Goal: Task Accomplishment & Management: Manage account settings

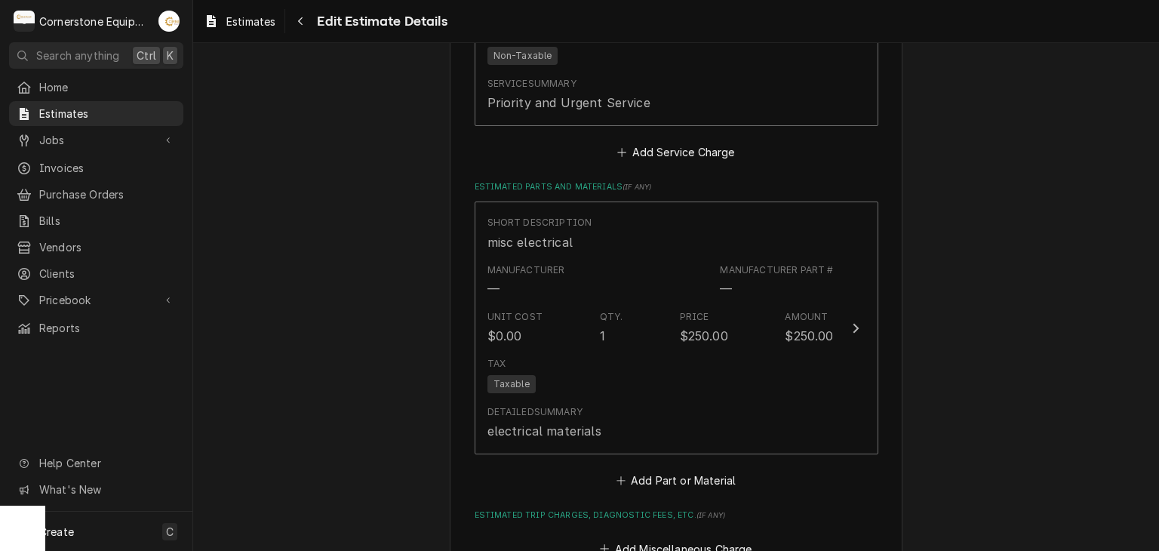
scroll to position [302, 0]
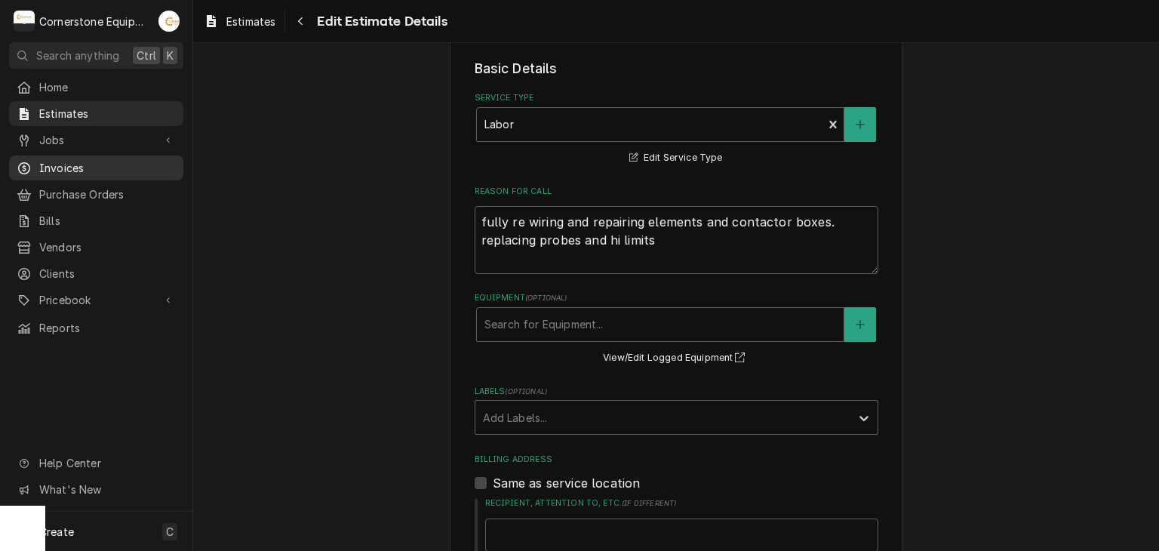
click at [148, 161] on span "Invoices" at bounding box center [107, 168] width 137 height 16
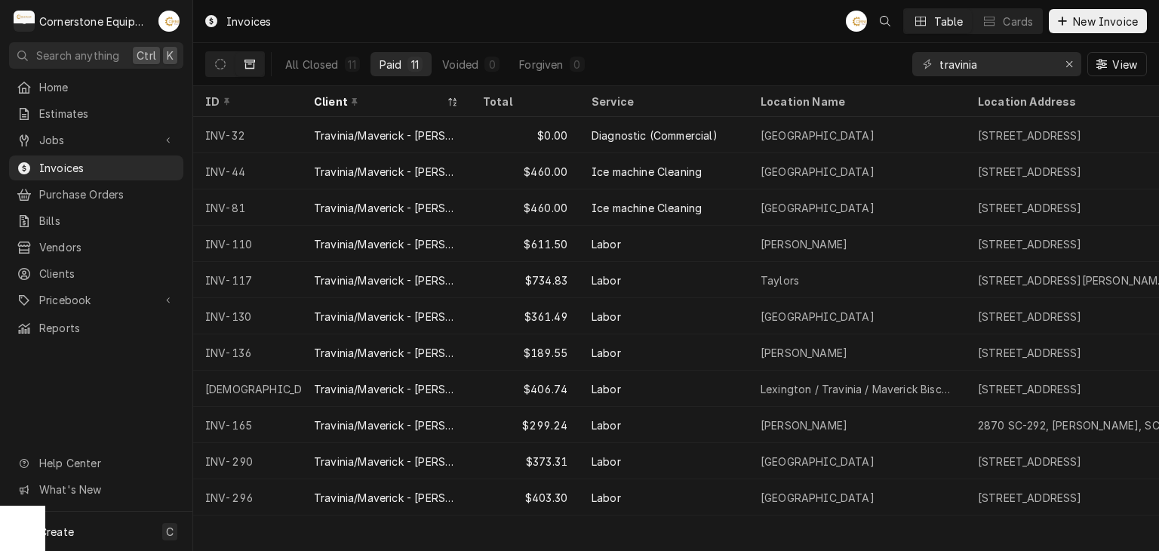
drag, startPoint x: 202, startPoint y: 62, endPoint x: 256, endPoint y: 75, distance: 56.0
click at [202, 62] on div "All Closed 11 Paid 11 Voided 0 Forgiven 0 travinia View" at bounding box center [676, 64] width 966 height 43
click at [256, 75] on button "Dynamic Content Wrapper" at bounding box center [249, 64] width 29 height 24
click at [227, 69] on button "Dynamic Content Wrapper" at bounding box center [220, 64] width 29 height 24
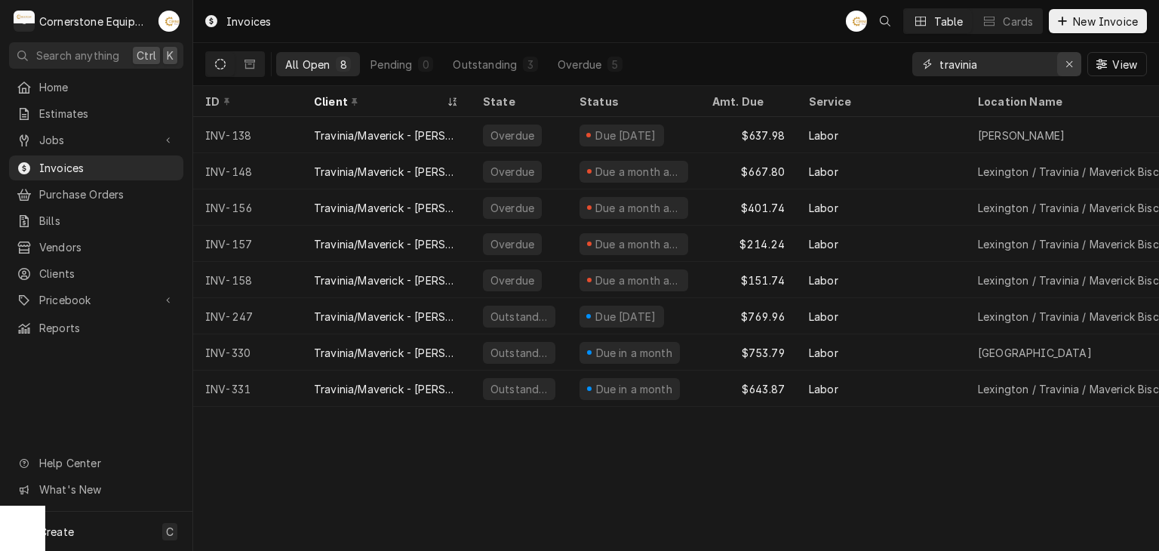
click at [1060, 72] on button "Erase input" at bounding box center [1069, 64] width 24 height 24
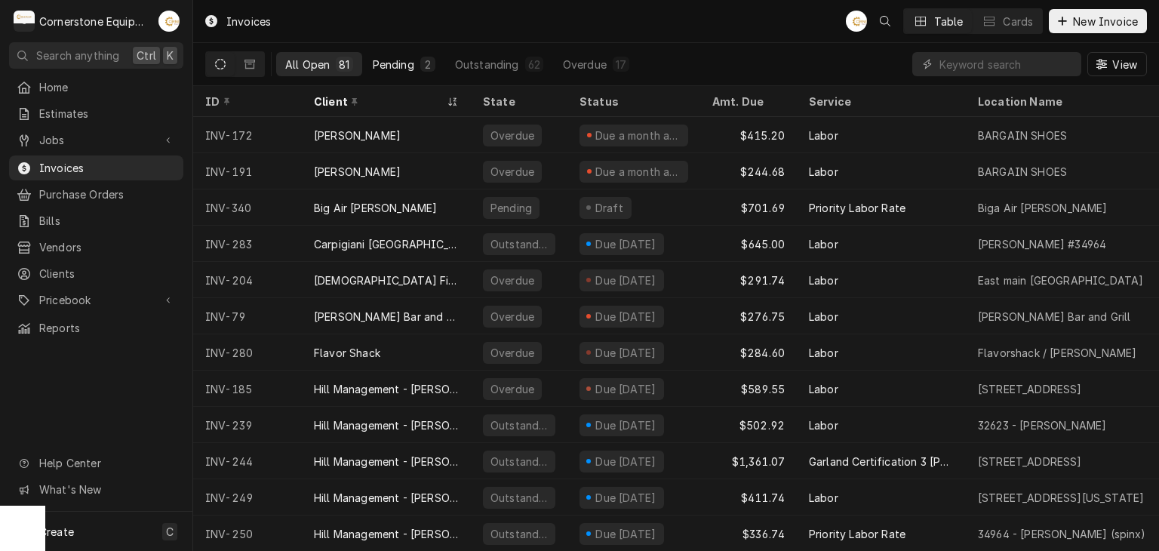
click at [407, 64] on div "Pending" at bounding box center [394, 65] width 42 height 16
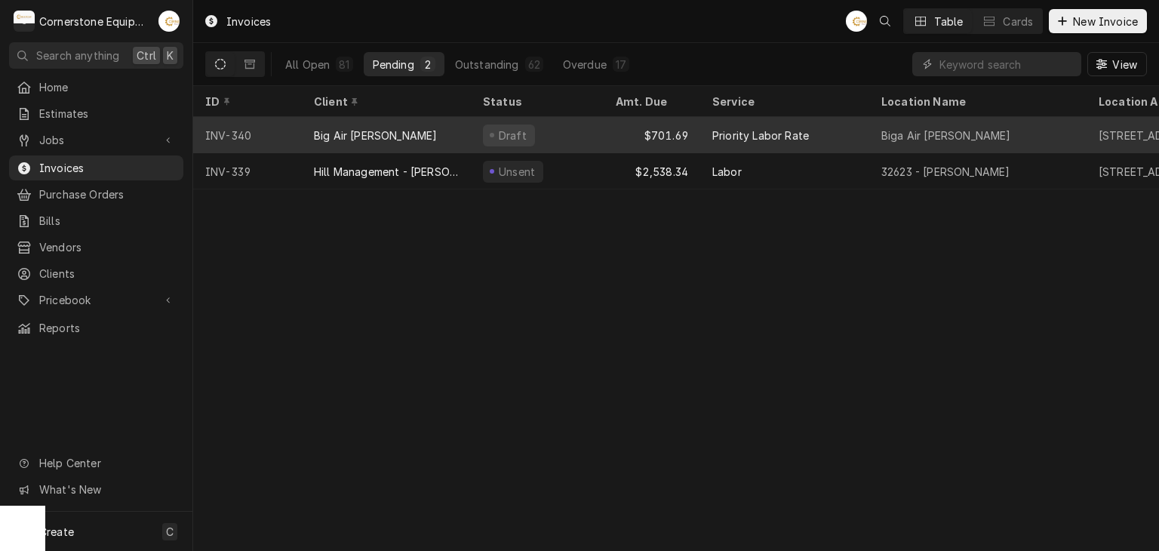
click at [425, 131] on div "Big Air Anderson" at bounding box center [386, 135] width 169 height 36
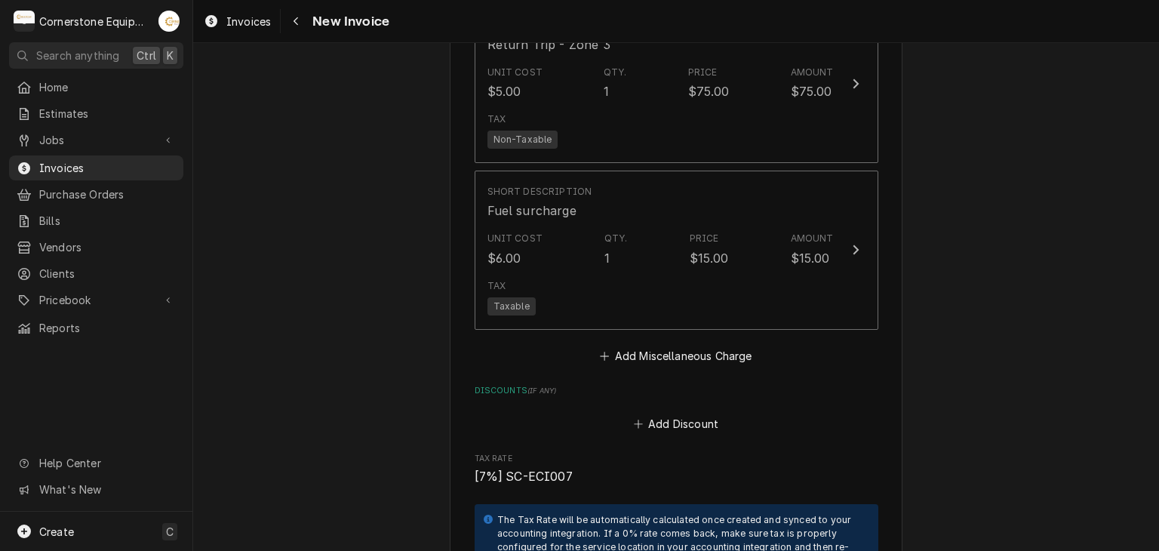
scroll to position [3623, 0]
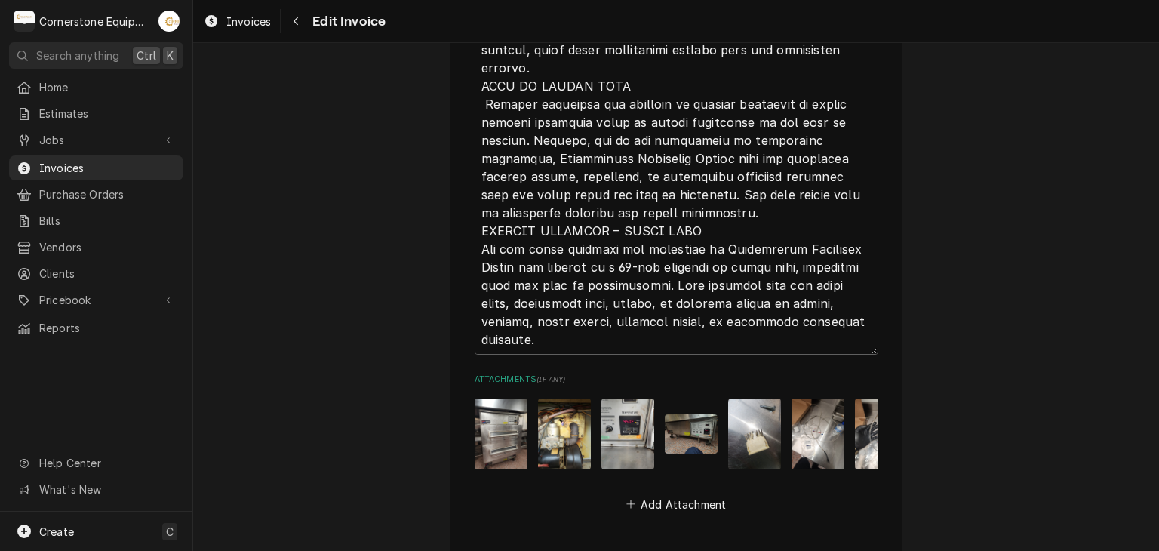
scroll to position [3684, 0]
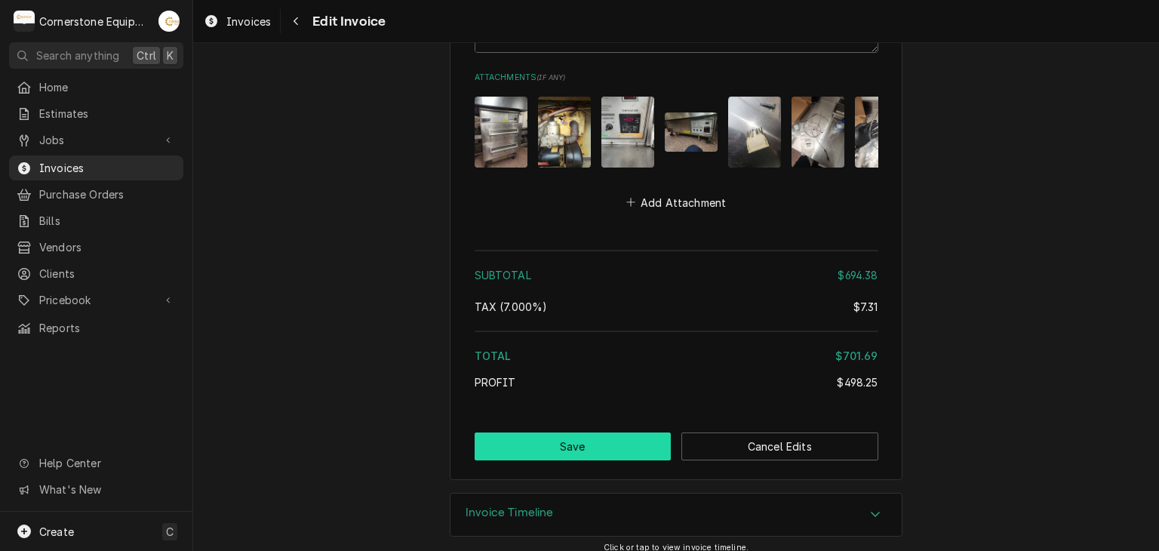
click at [481, 432] on button "Save" at bounding box center [573, 446] width 197 height 28
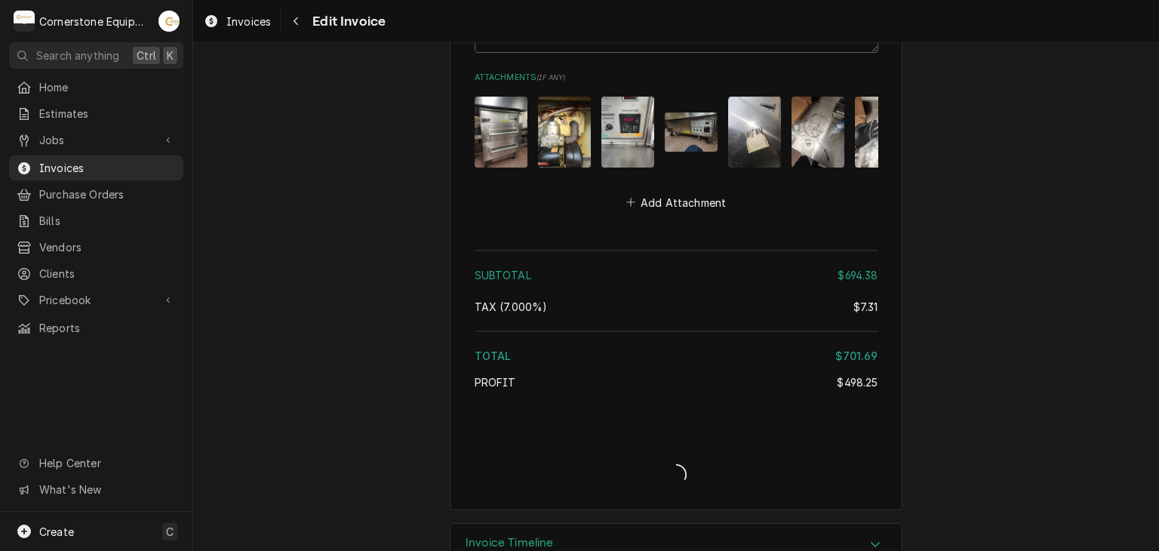
type textarea "x"
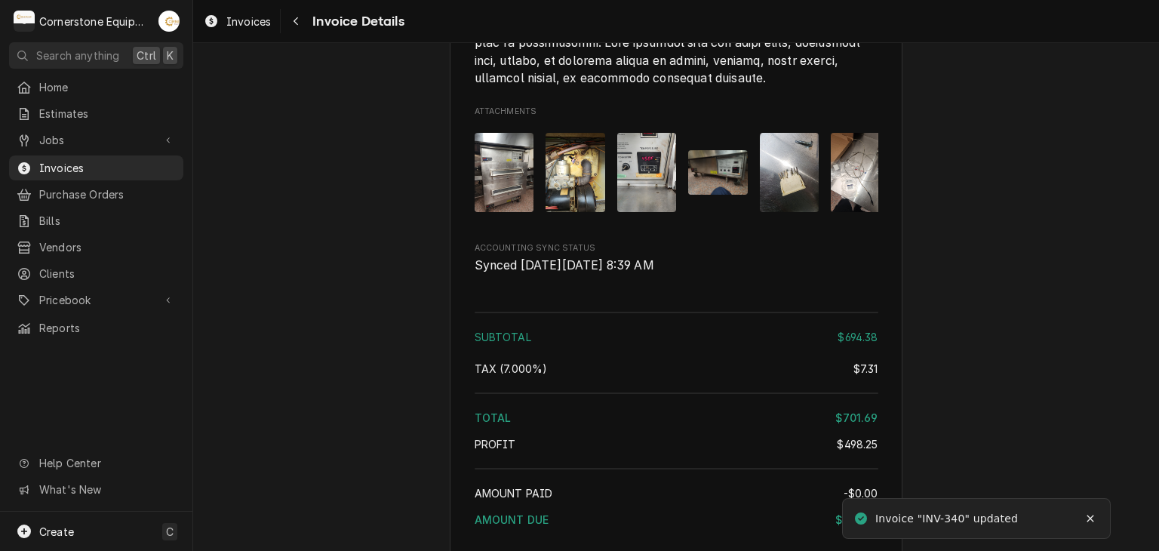
scroll to position [3305, 0]
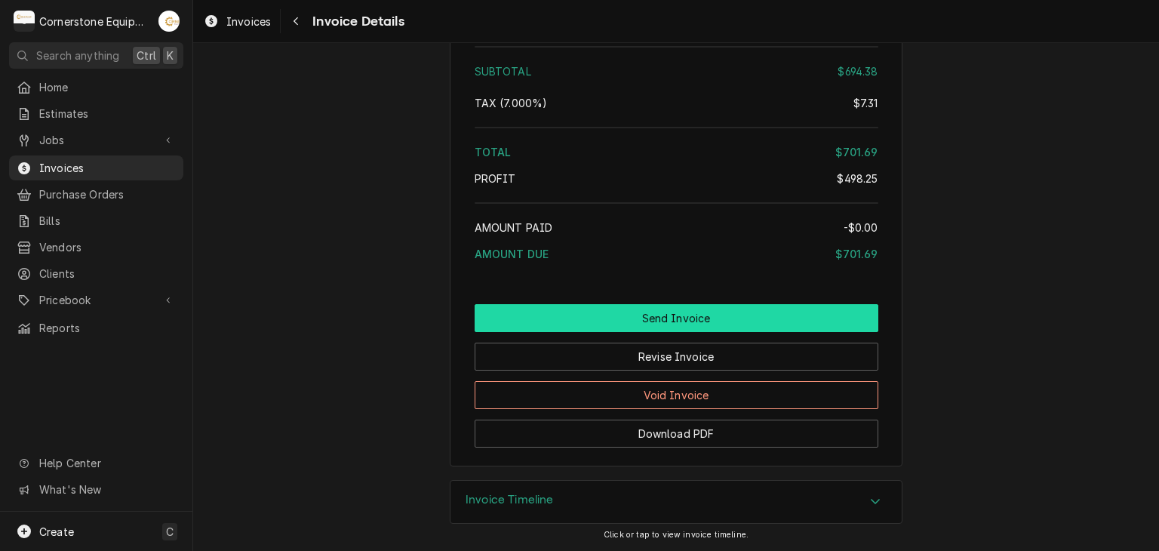
click at [492, 325] on button "Send Invoice" at bounding box center [677, 318] width 404 height 28
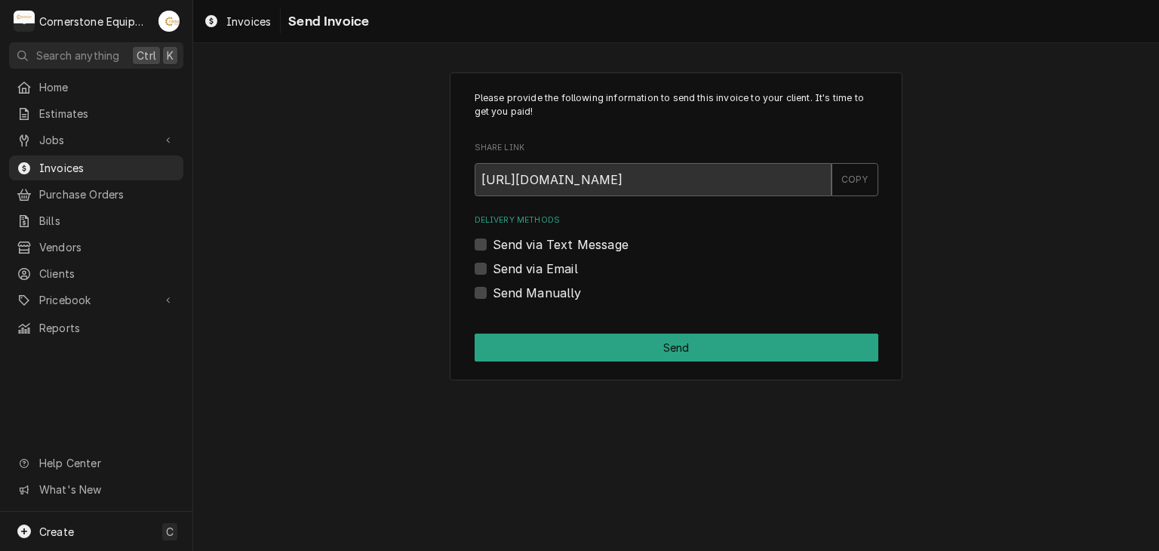
click at [521, 240] on label "Send via Text Message" at bounding box center [561, 244] width 136 height 18
click at [521, 240] on input "Send via Text Message" at bounding box center [695, 251] width 404 height 33
checkbox input "true"
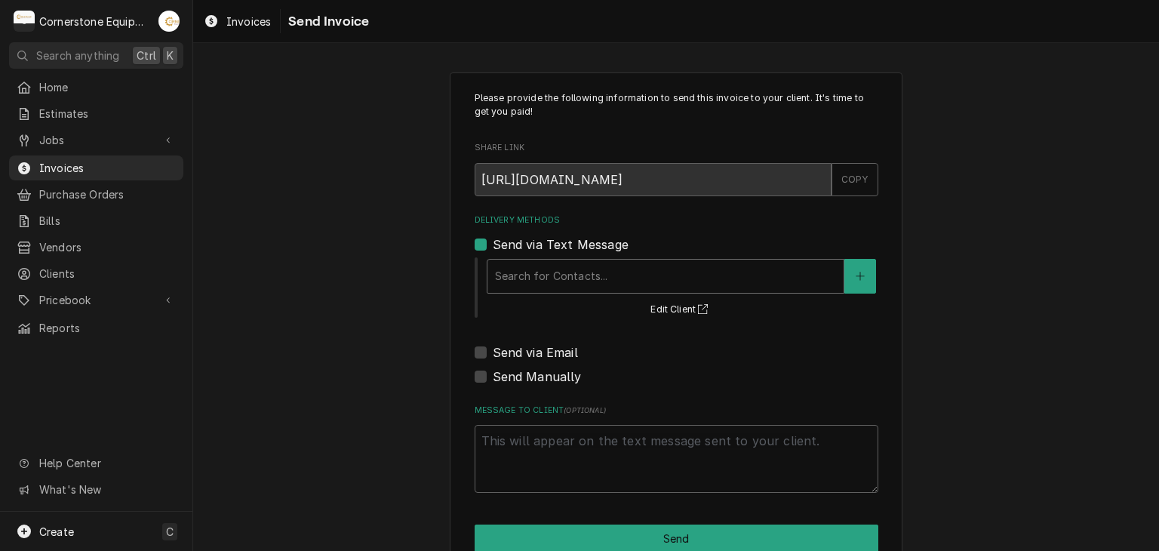
click at [510, 269] on div "Delivery Methods" at bounding box center [665, 276] width 341 height 27
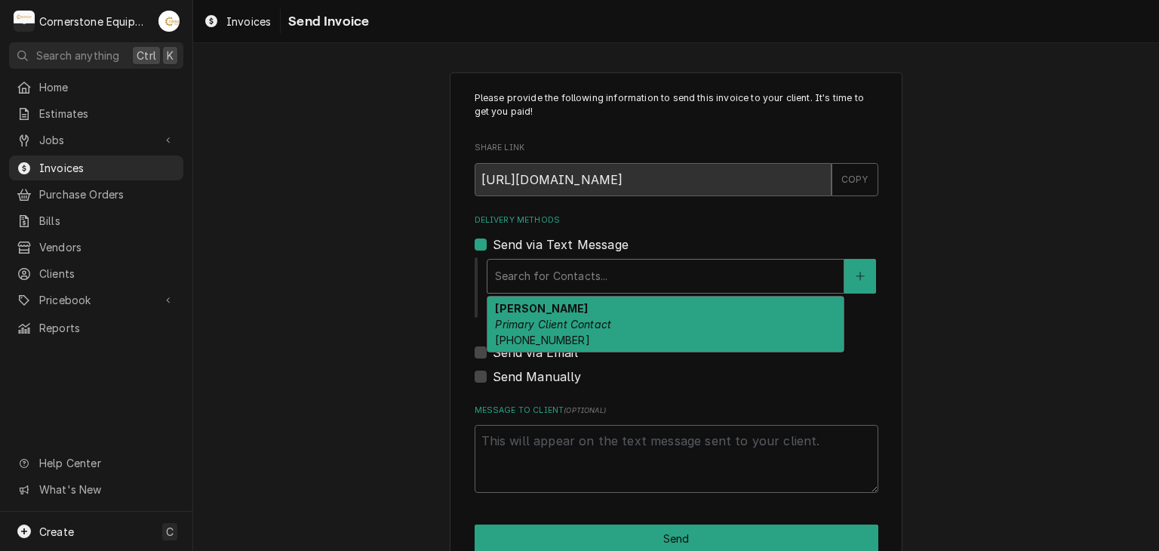
click at [523, 309] on strong "Mohammad Farhan" at bounding box center [541, 308] width 93 height 13
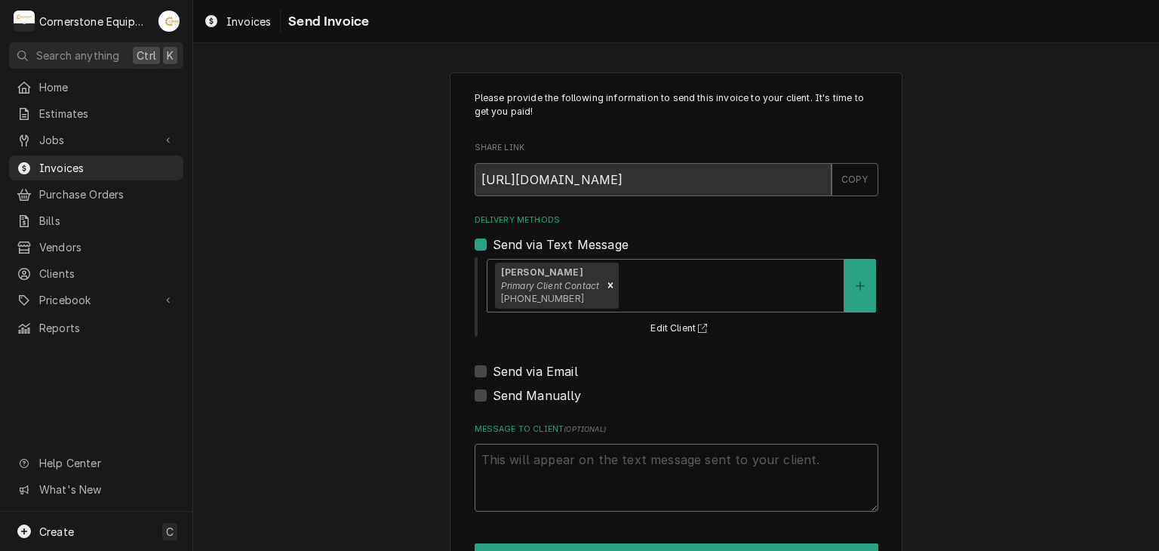
click at [556, 461] on textarea "Message to Client ( optional )" at bounding box center [677, 478] width 404 height 68
type textarea "x"
type textarea "T"
type textarea "x"
type textarea "Th"
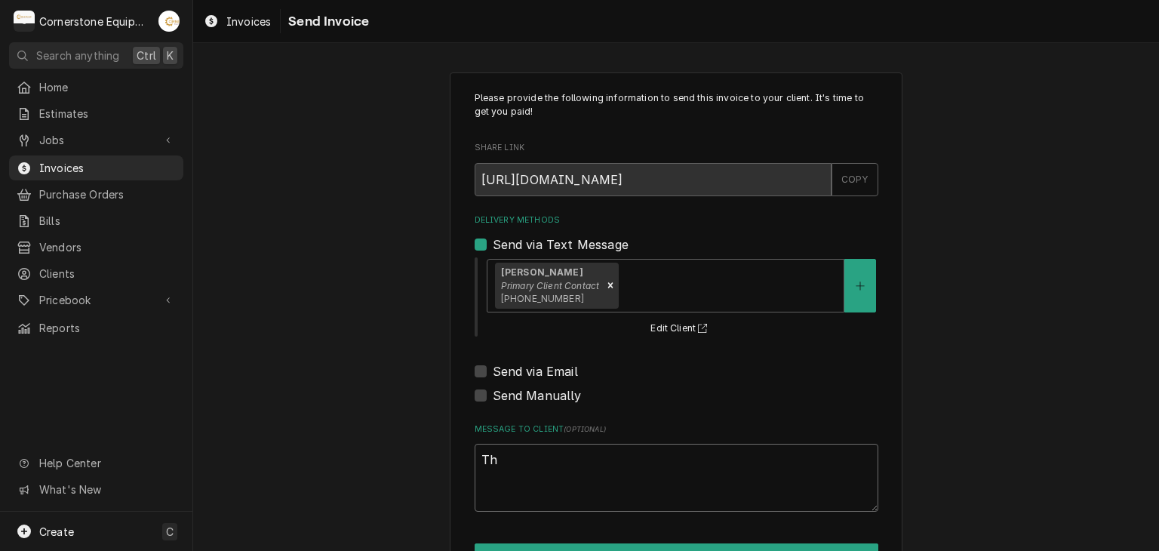
type textarea "x"
type textarea "Tha"
type textarea "x"
type textarea "Than"
type textarea "x"
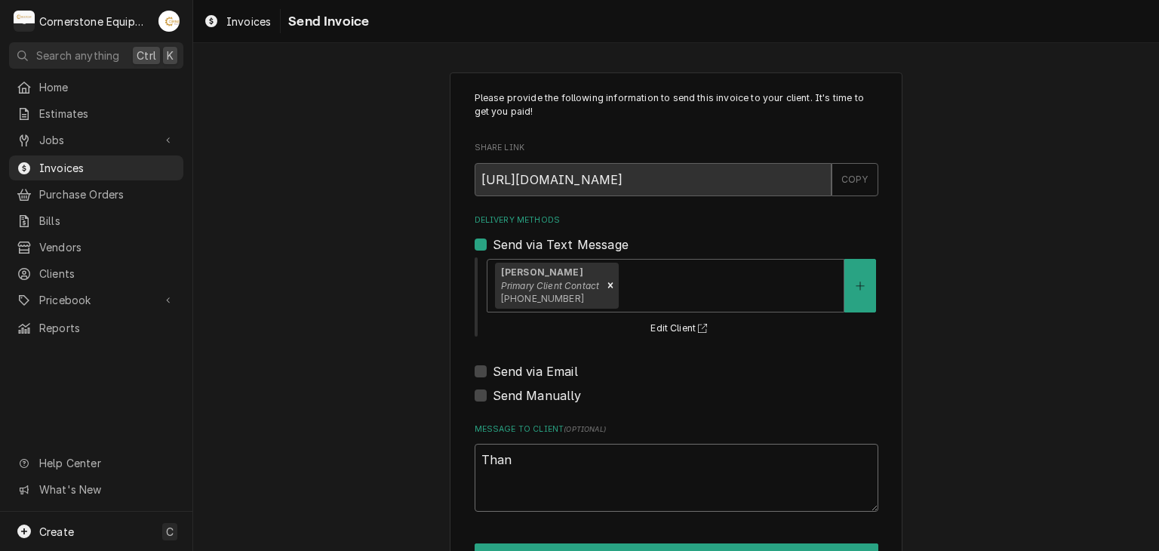
type textarea "Thank"
type textarea "x"
type textarea "Thank"
type textarea "x"
type textarea "Thank y"
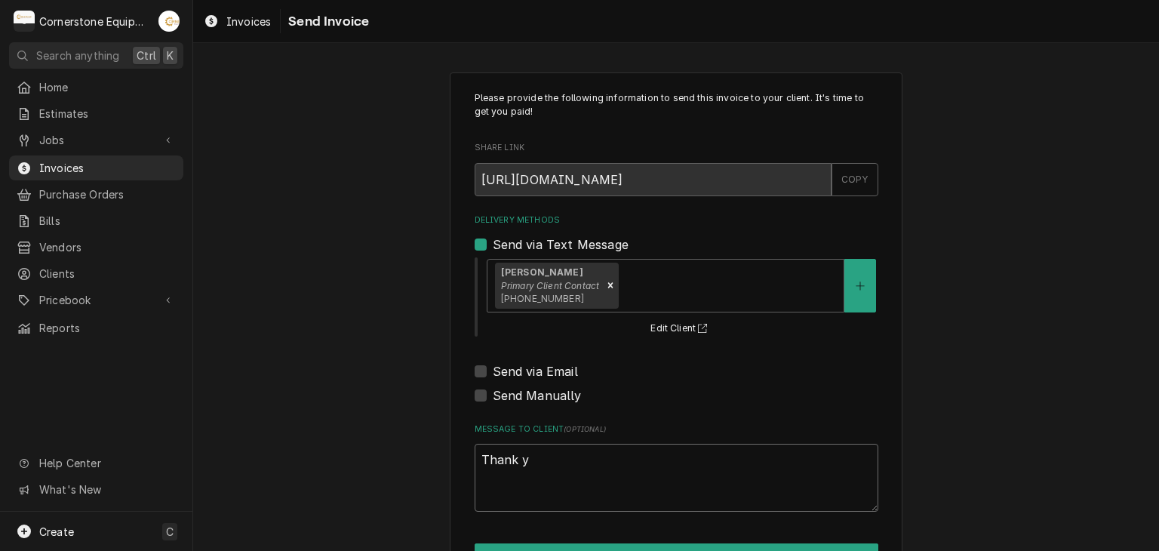
type textarea "x"
type textarea "Thank yo"
type textarea "x"
type textarea "Thank you"
type textarea "x"
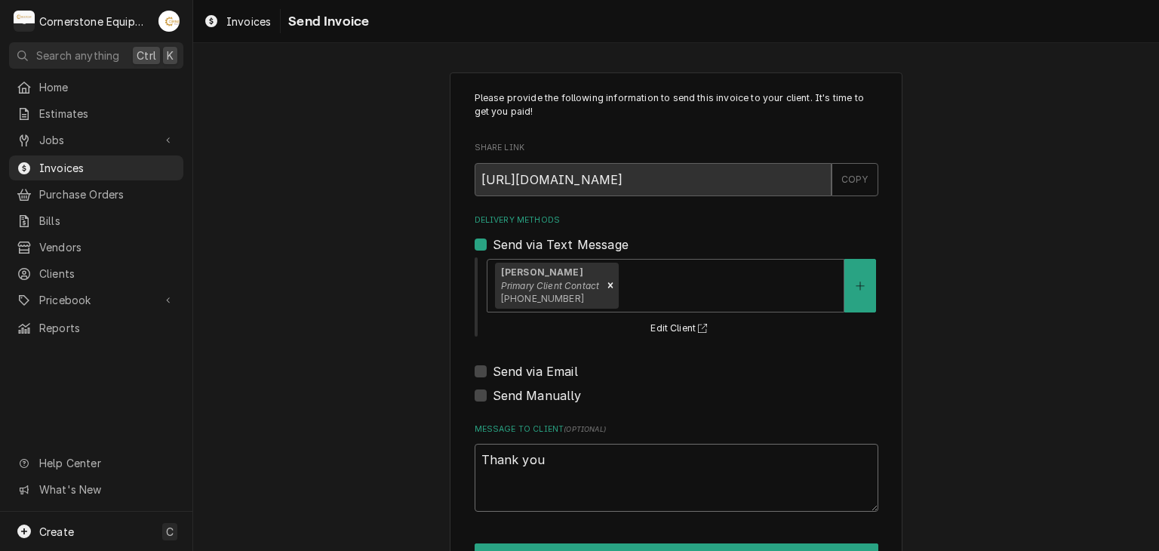
type textarea "Thank you"
type textarea "x"
type textarea "Thank you f"
type textarea "x"
type textarea "Thank you fo"
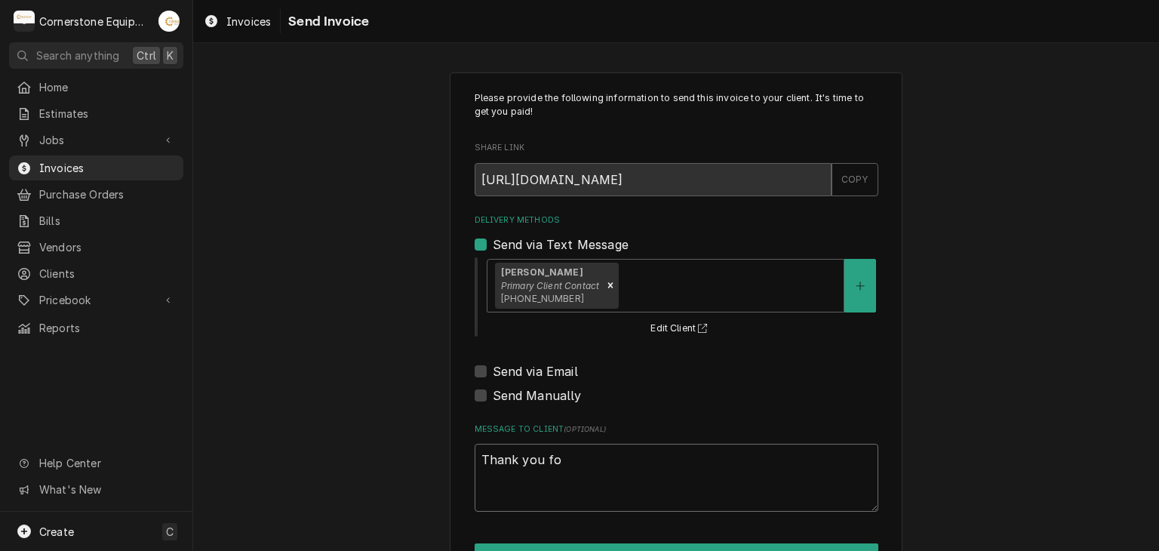
type textarea "x"
type textarea "Thank you for"
type textarea "x"
type textarea "Thank you for"
type textarea "x"
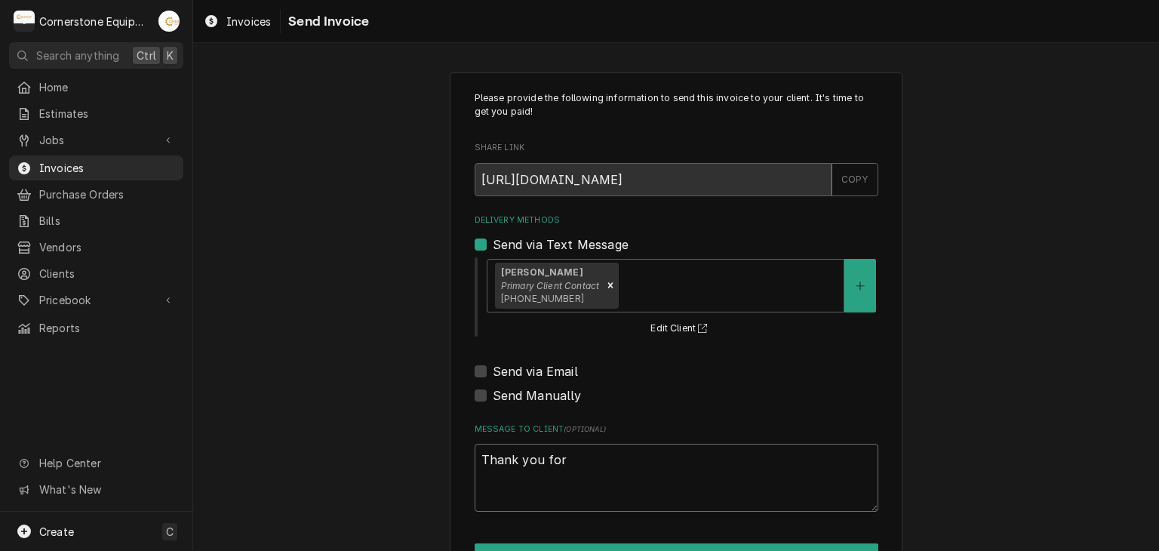
type textarea "Thank you for t"
type textarea "x"
type textarea "Thank you for th"
type textarea "x"
type textarea "Thank you for the"
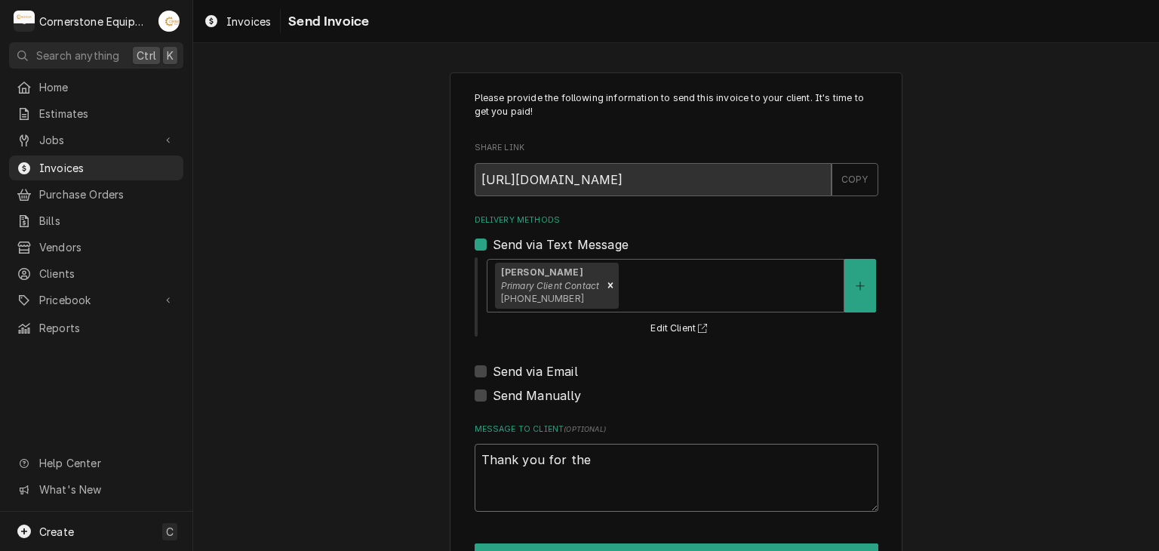
type textarea "x"
type textarea "Thank you for the"
type textarea "x"
type textarea "Thank you for the o"
type textarea "x"
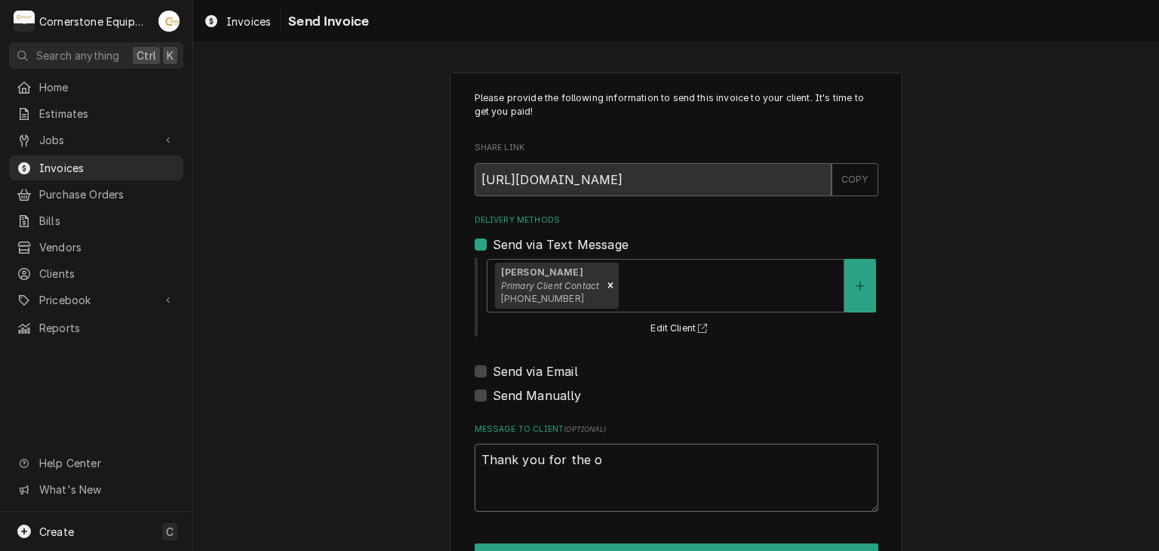
type textarea "Thank you for the op"
type textarea "x"
type textarea "Thank you for the opp"
type textarea "x"
type textarea "Thank you for the oppo"
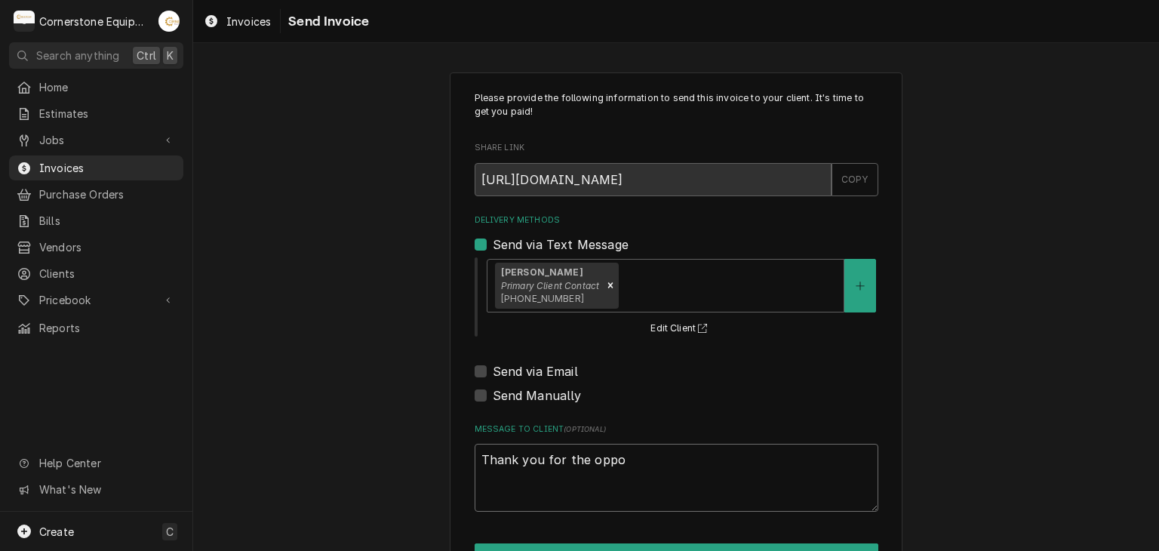
type textarea "x"
type textarea "Thank you for the oppor"
type textarea "x"
type textarea "Thank you for the opport"
type textarea "x"
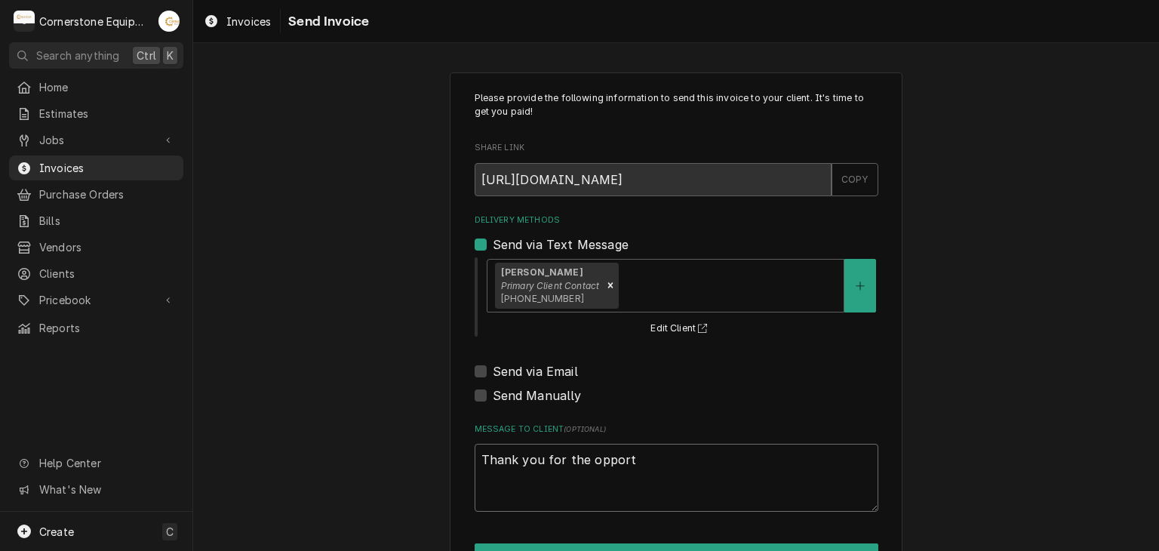
type textarea "Thank you for the opportu"
type textarea "x"
type textarea "Thank you for the opportun"
type textarea "x"
type textarea "Thank you for the opportuni"
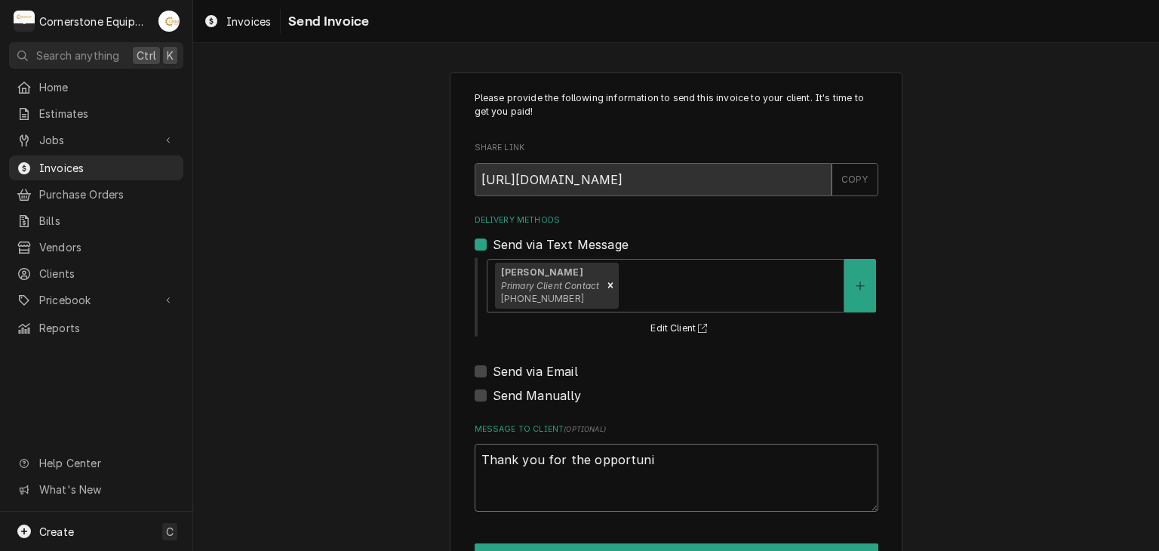
type textarea "x"
type textarea "Thank you for the opportunit"
type textarea "x"
type textarea "Thank you for the opportunity"
type textarea "x"
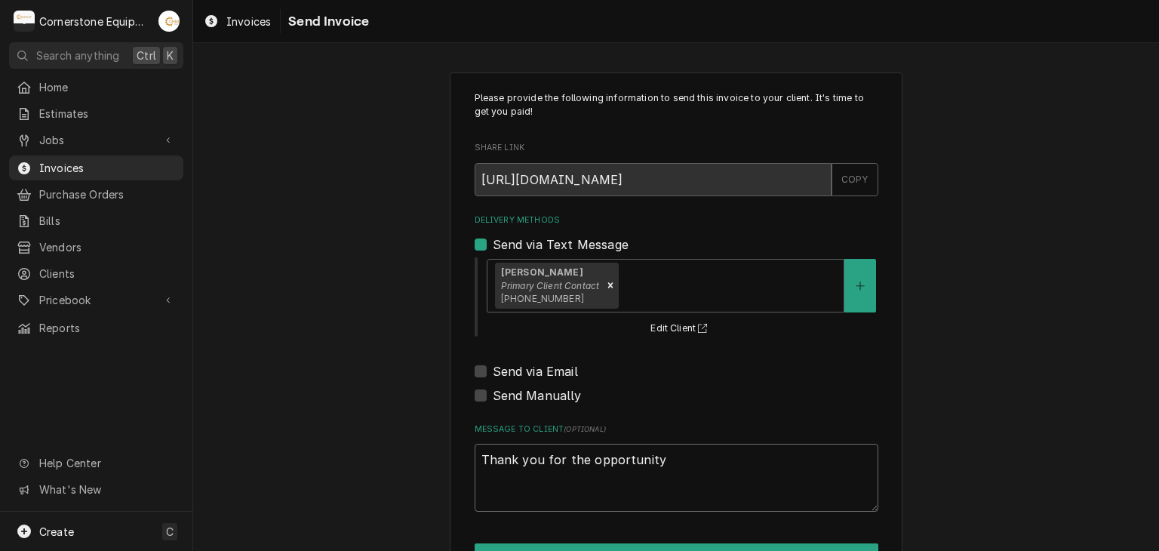
type textarea "Thank you for the opportunity"
type textarea "x"
type textarea "Thank you for the opportunity t"
type textarea "x"
type textarea "Thank you for the opportunity to"
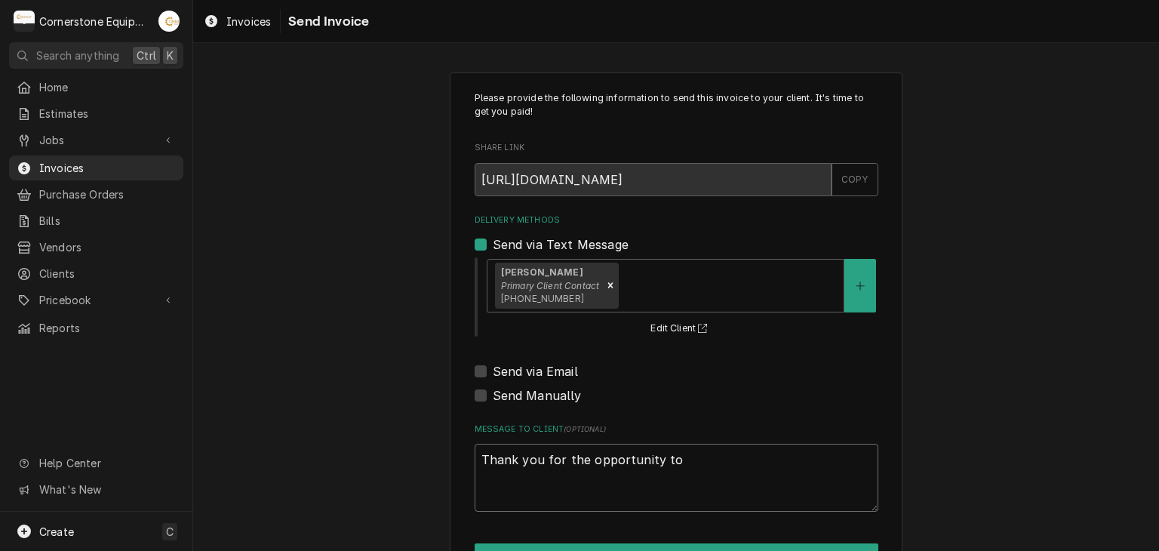
type textarea "x"
type textarea "Thank you for the opportunity to"
type textarea "x"
type textarea "Thank you for the opportunity to b"
type textarea "x"
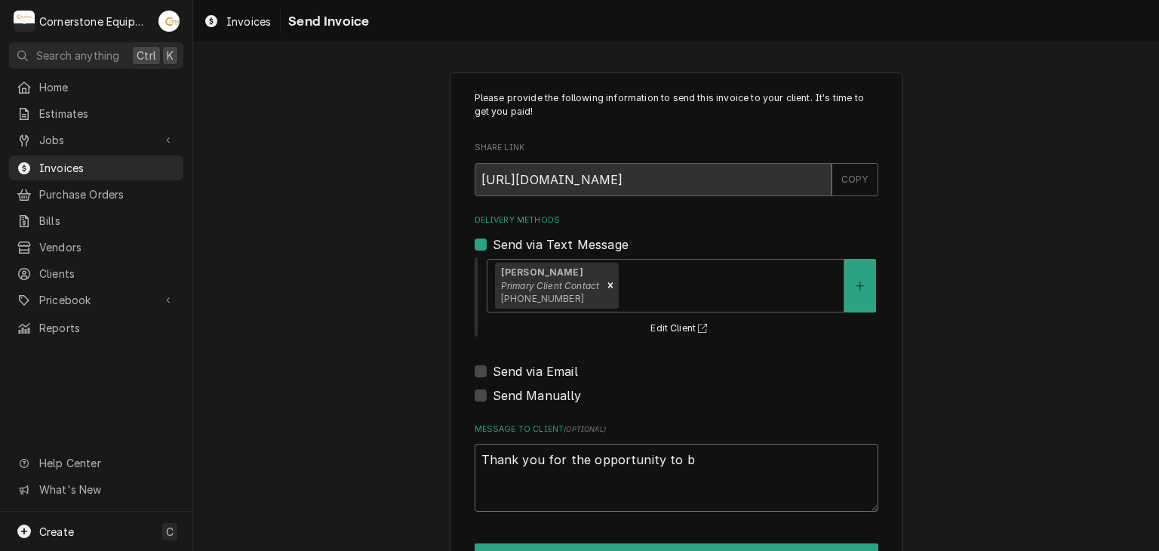
type textarea "Thank you for the opportunity to be"
type textarea "x"
type textarea "Thank you for the opportunity to be"
type textarea "x"
type textarea "Thank you for the opportunity to be o"
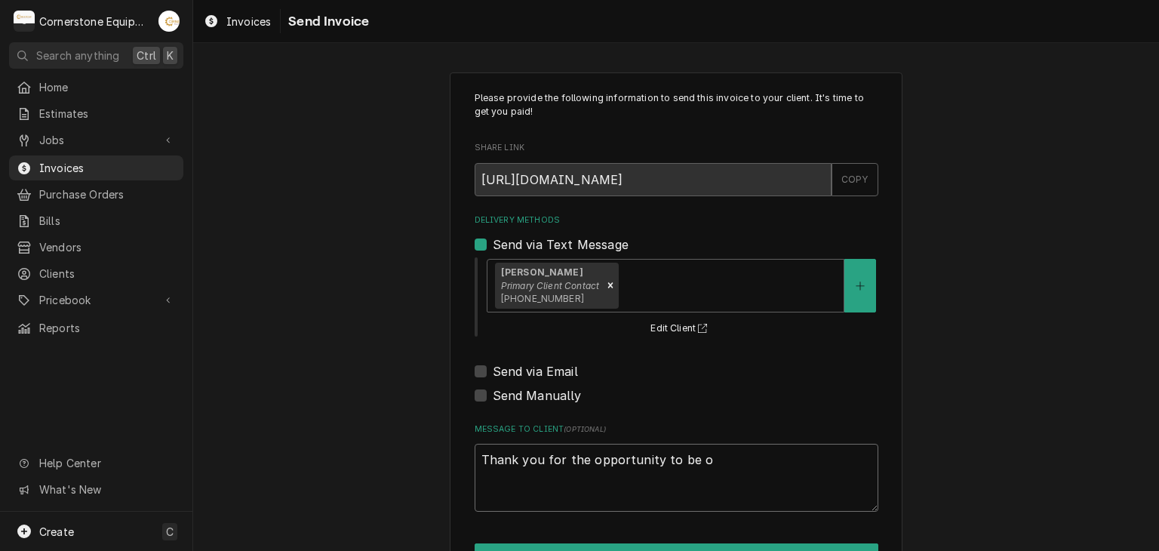
type textarea "x"
type textarea "Thank you for the opportunity to be of"
type textarea "x"
type textarea "Thank you for the opportunity to be of"
type textarea "x"
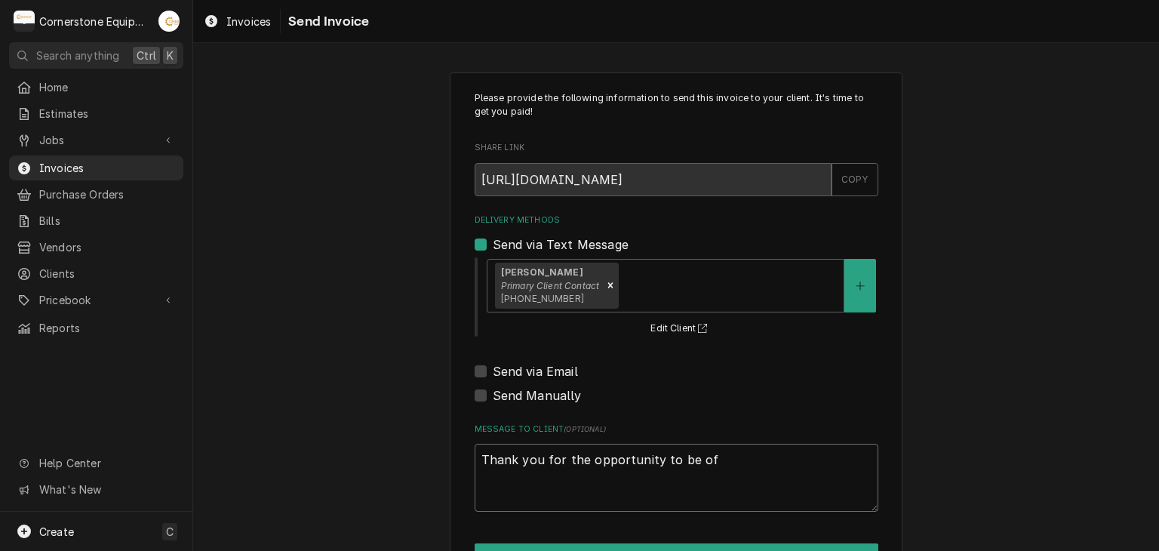
type textarea "Thank you for the opportunity to be of s"
type textarea "x"
type textarea "Thank you for the opportunity to be of se"
type textarea "x"
type textarea "Thank you for the opportunity to be of ser"
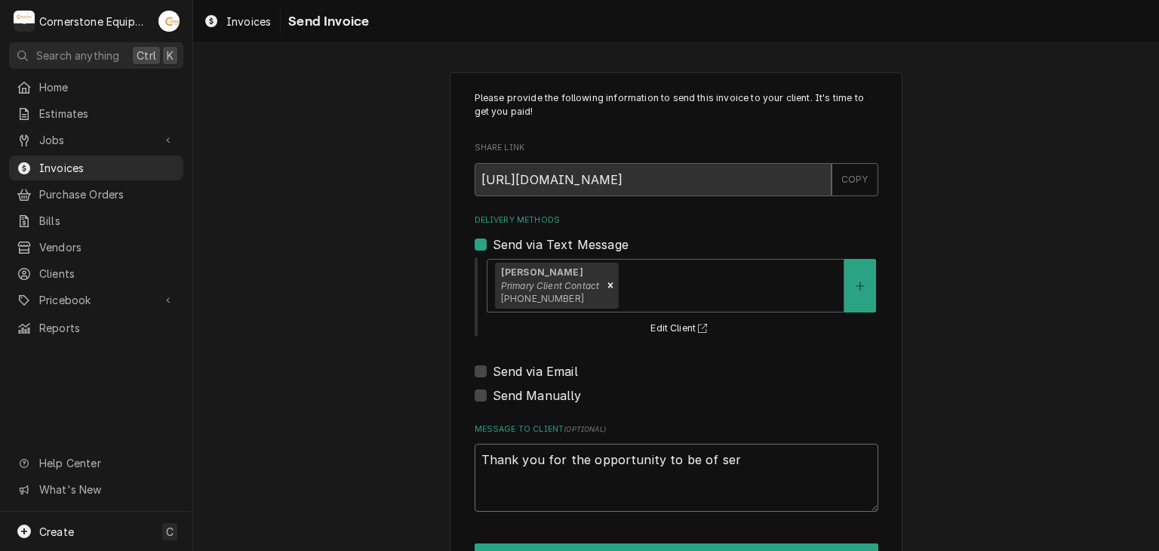
type textarea "x"
type textarea "Thank you for the opportunity to be of serv"
type textarea "x"
type textarea "Thank you for the opportunity to be of servi"
type textarea "x"
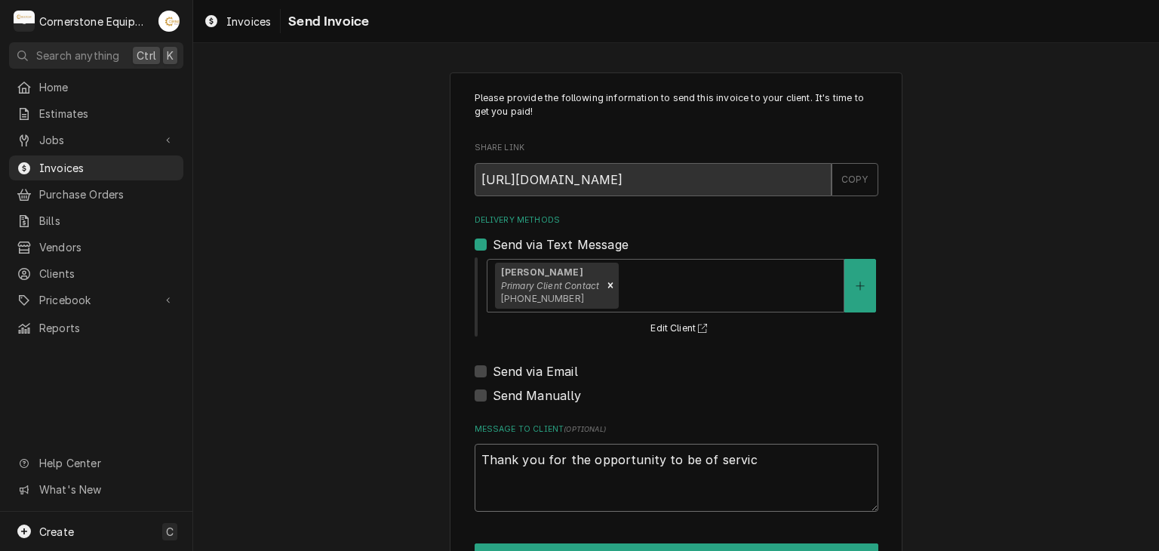
type textarea "Thank you for the opportunity to be of service"
type textarea "x"
type textarea "Thank you for the opportunity to be of service"
type textarea "x"
type textarea "Thank you for the opportunity to be of service"
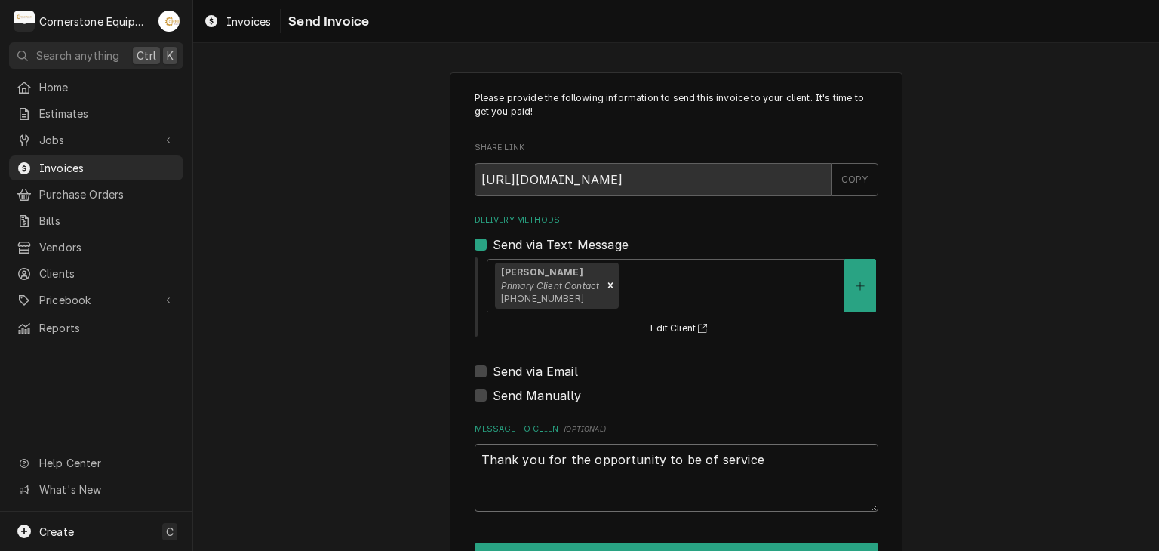
type textarea "x"
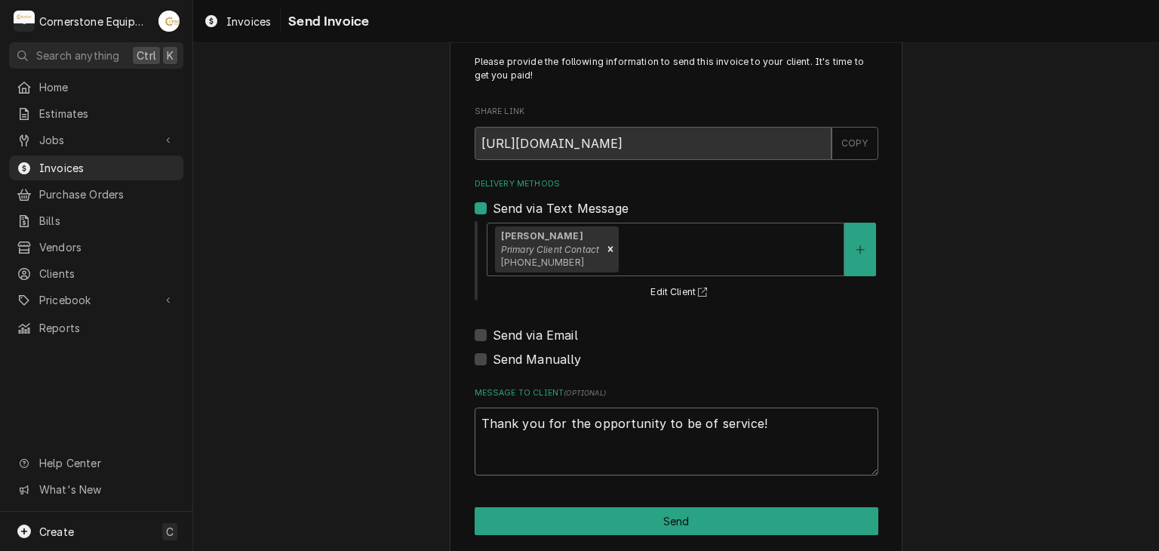
scroll to position [51, 0]
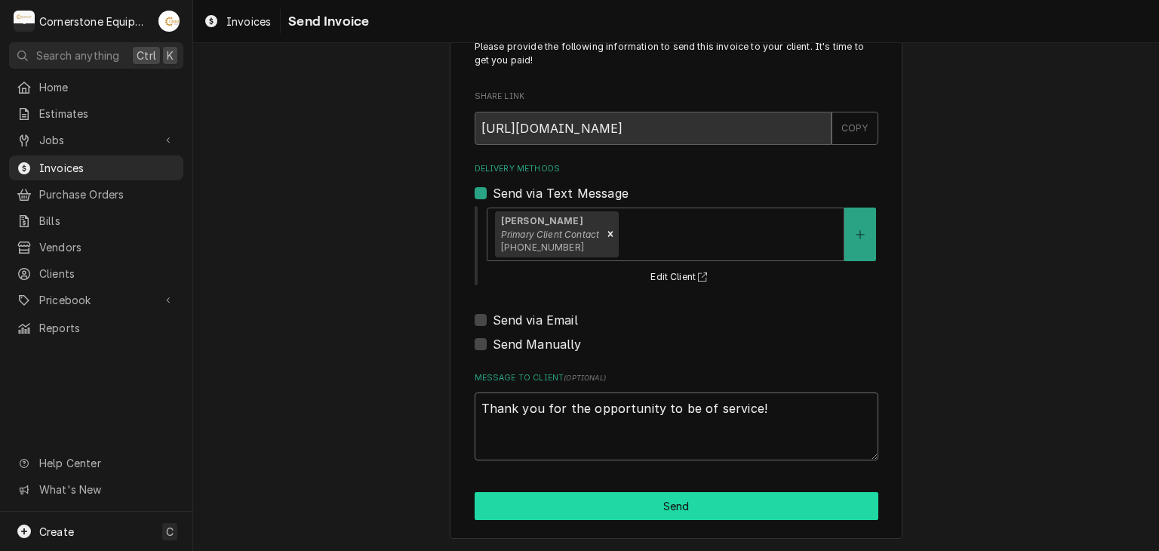
type textarea "Thank you for the opportunity to be of service!"
click at [668, 499] on button "Send" at bounding box center [677, 506] width 404 height 28
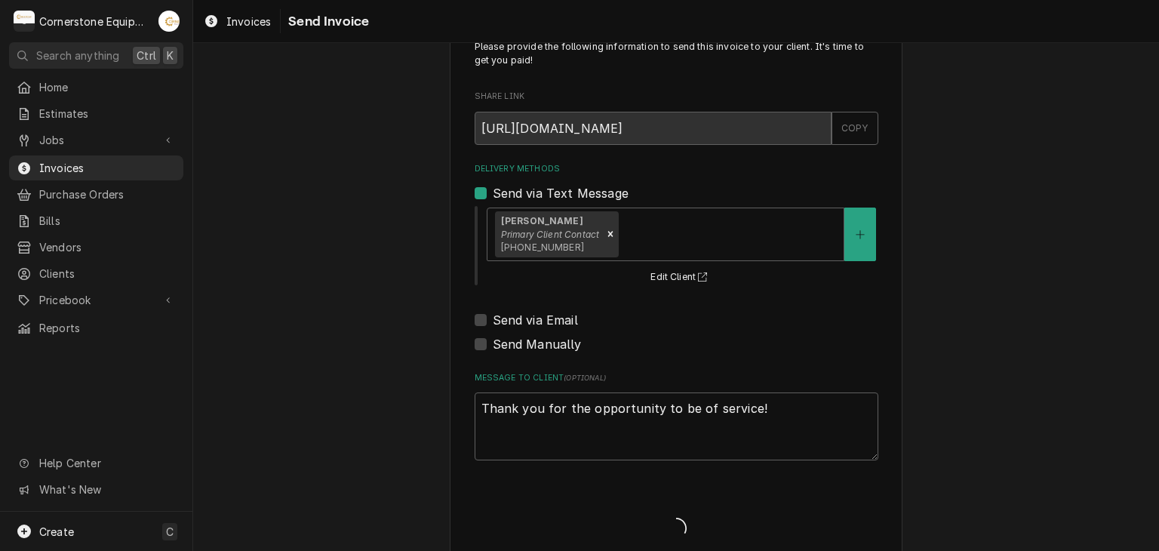
type textarea "x"
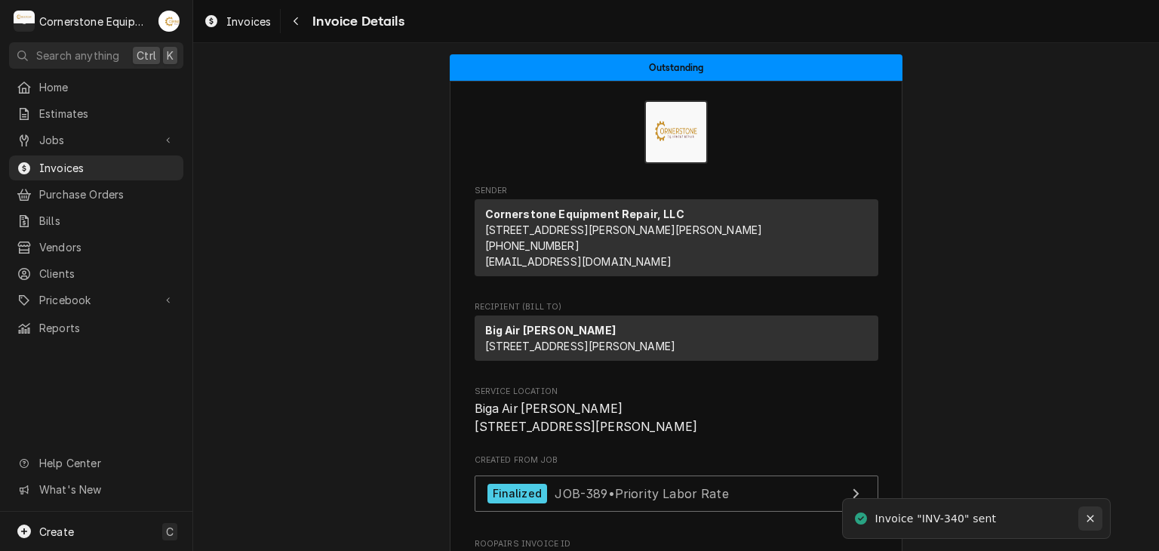
click at [1099, 516] on button "Notifications alt+T" at bounding box center [1090, 518] width 24 height 24
click at [137, 160] on span "Invoices" at bounding box center [107, 168] width 137 height 16
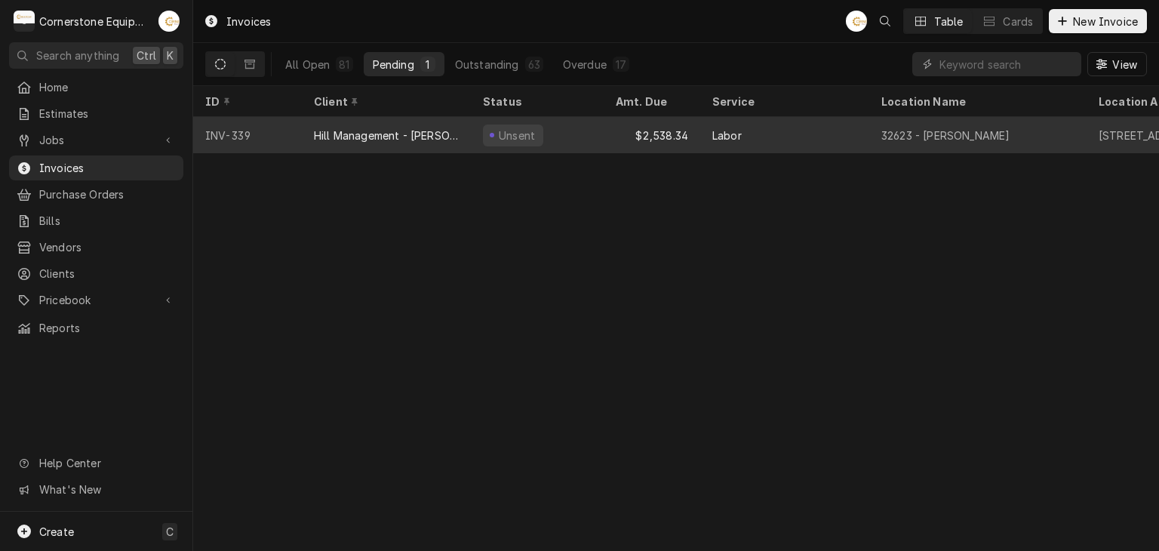
click at [432, 128] on div "Hill Management - [PERSON_NAME]" at bounding box center [386, 136] width 145 height 16
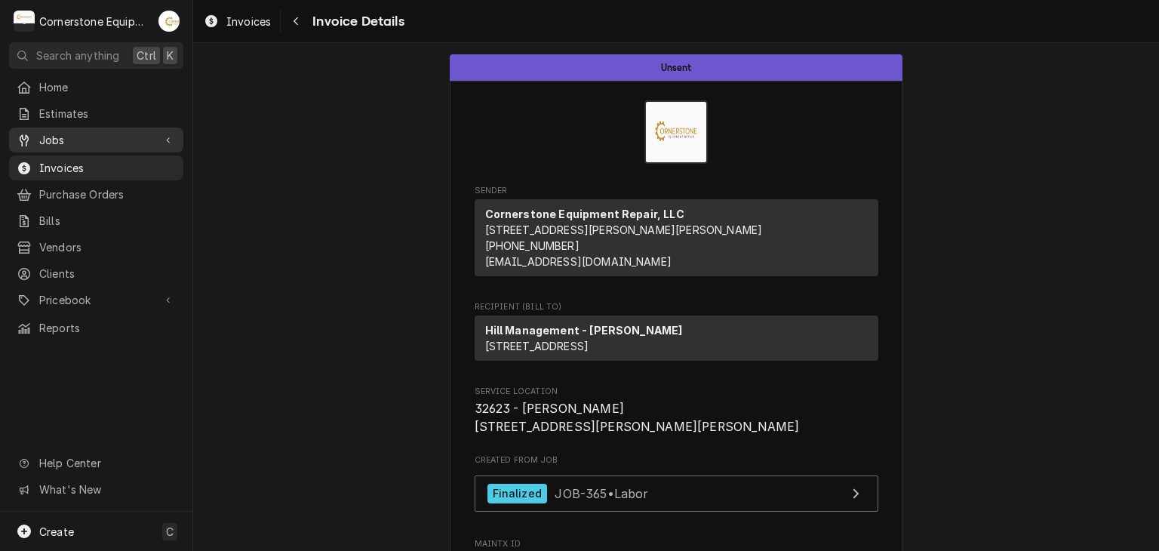
click at [79, 146] on link "Jobs" at bounding box center [96, 140] width 174 height 25
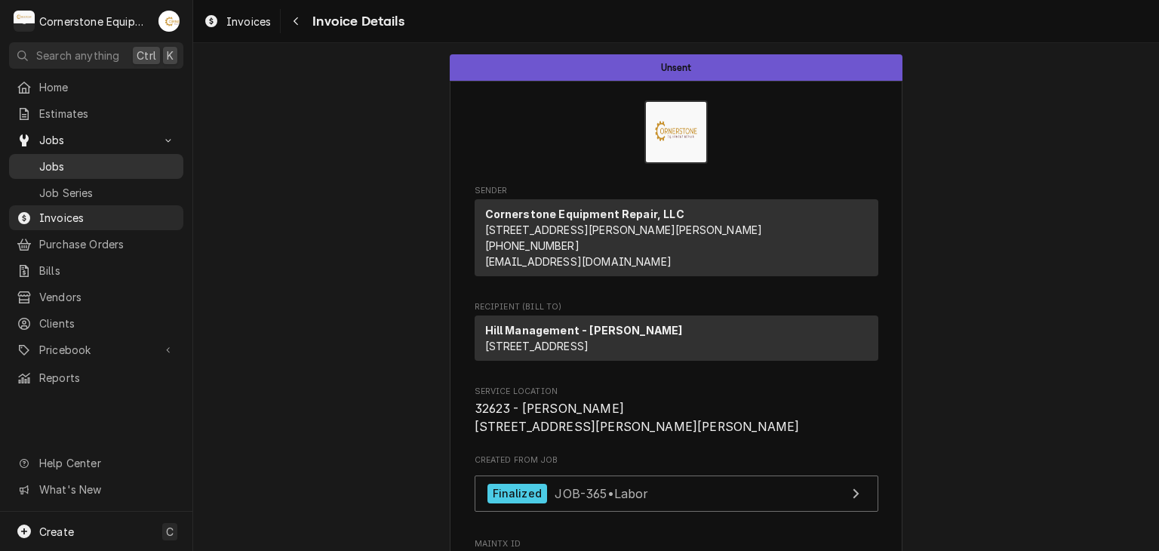
click at [79, 166] on span "Jobs" at bounding box center [107, 166] width 137 height 16
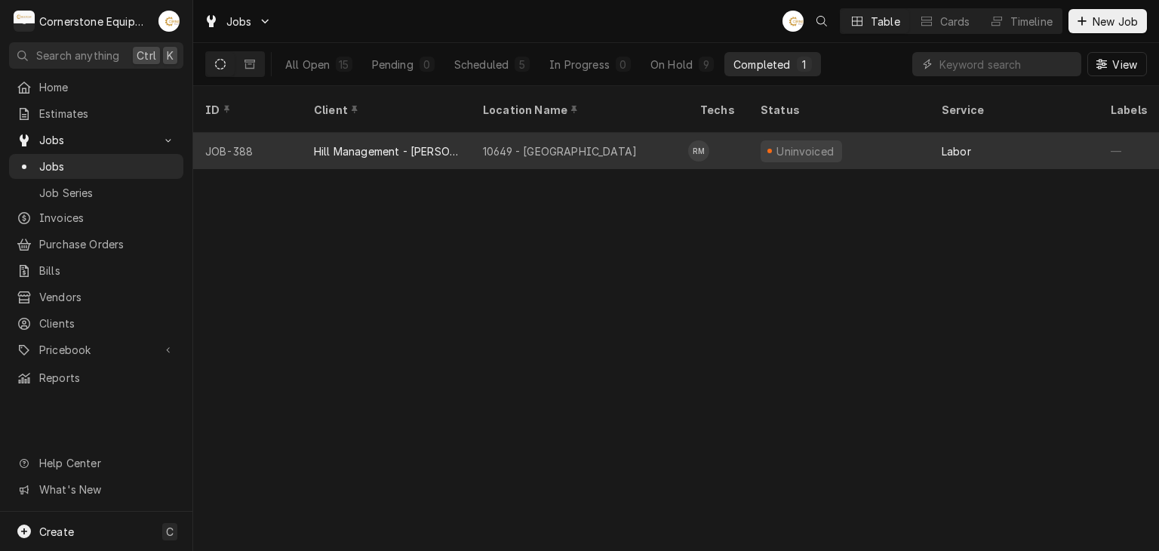
click at [657, 143] on div "10649 - [GEOGRAPHIC_DATA]" at bounding box center [579, 151] width 217 height 36
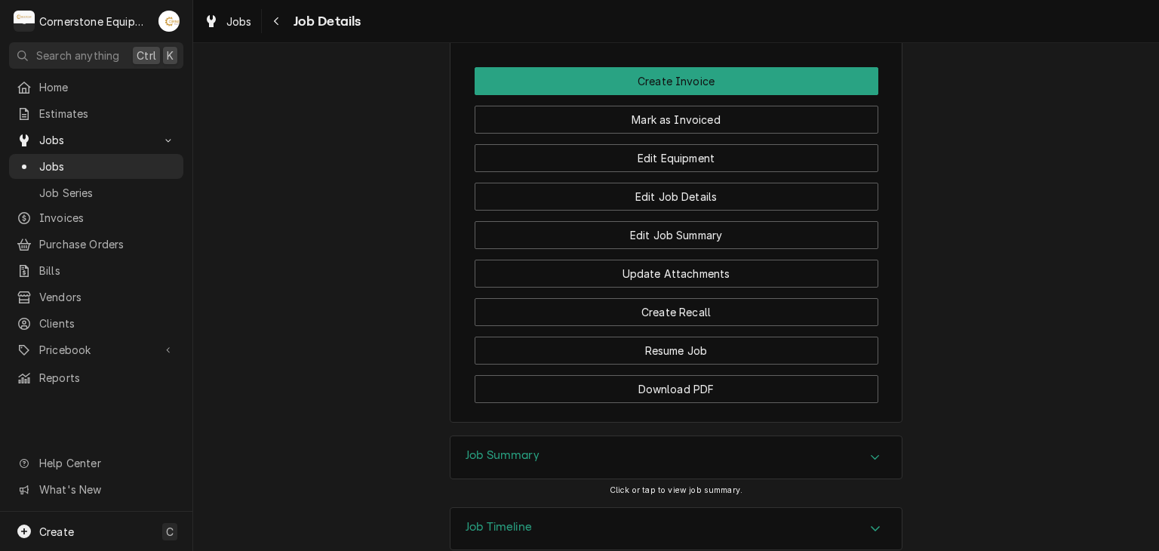
scroll to position [1153, 0]
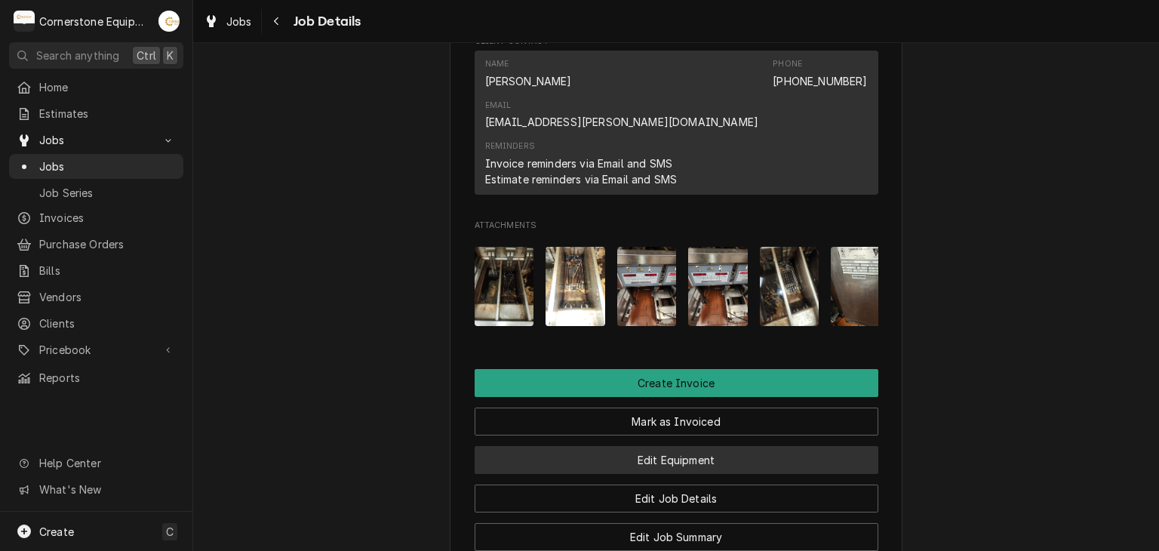
click at [491, 446] on button "Edit Equipment" at bounding box center [677, 460] width 404 height 28
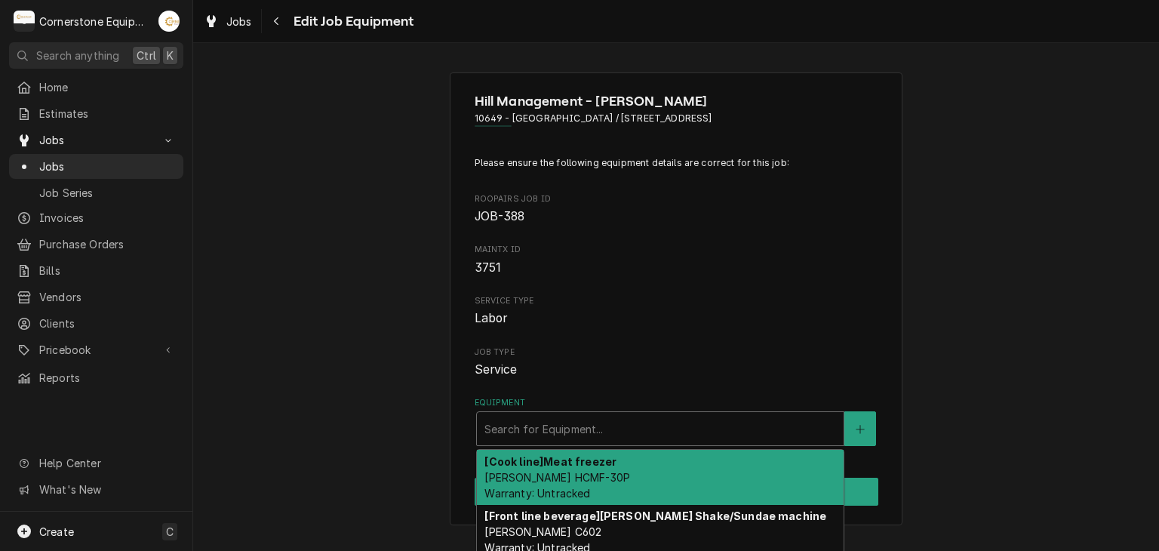
click at [608, 432] on div "Equipment" at bounding box center [661, 428] width 352 height 27
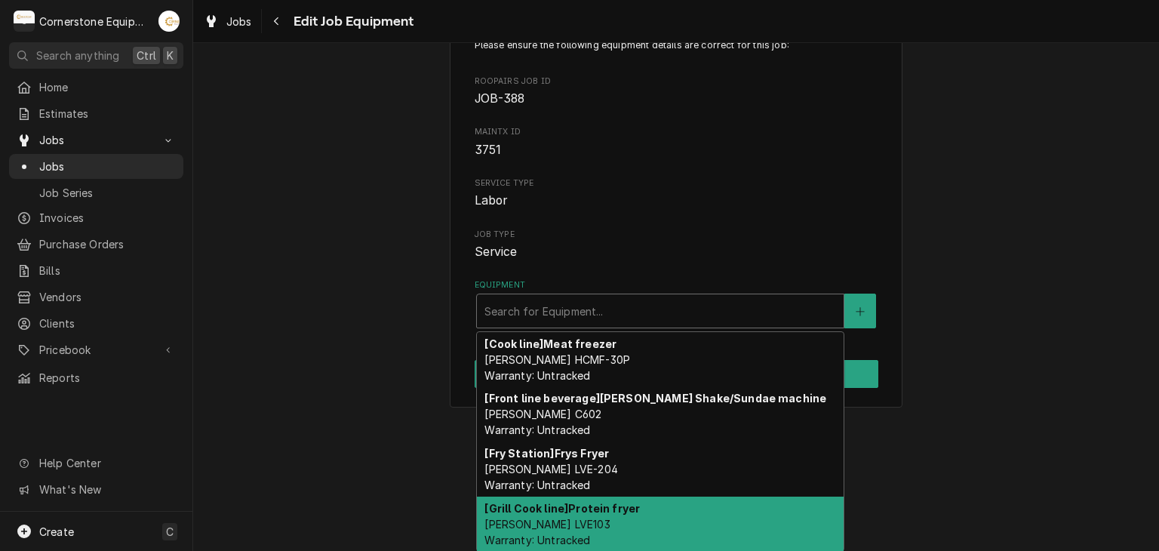
click at [558, 518] on span "Henny Penny LVE103 Warranty: Untracked" at bounding box center [547, 532] width 125 height 29
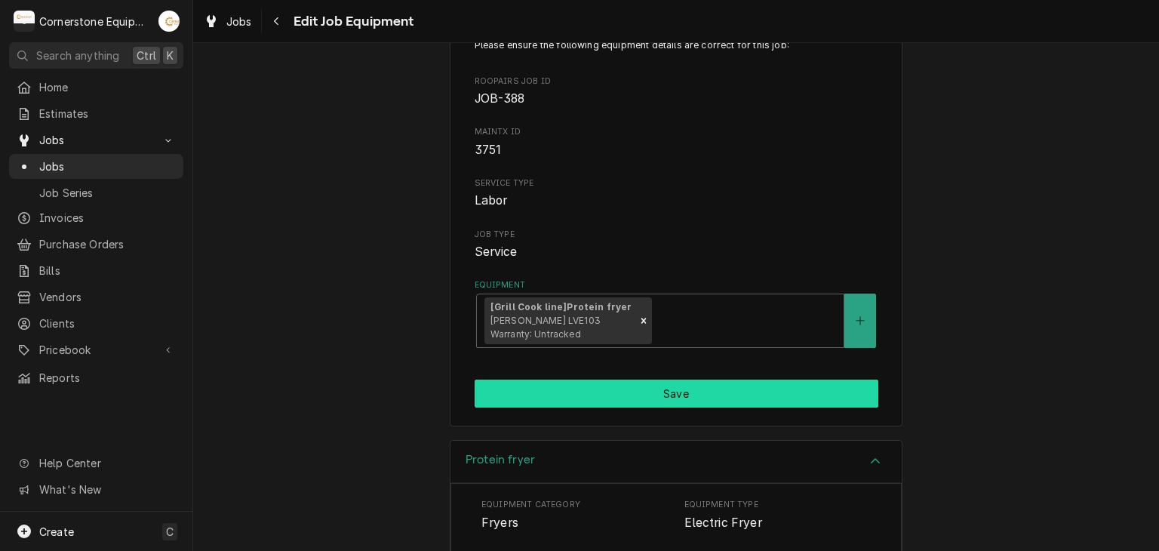
click at [558, 396] on button "Save" at bounding box center [677, 394] width 404 height 28
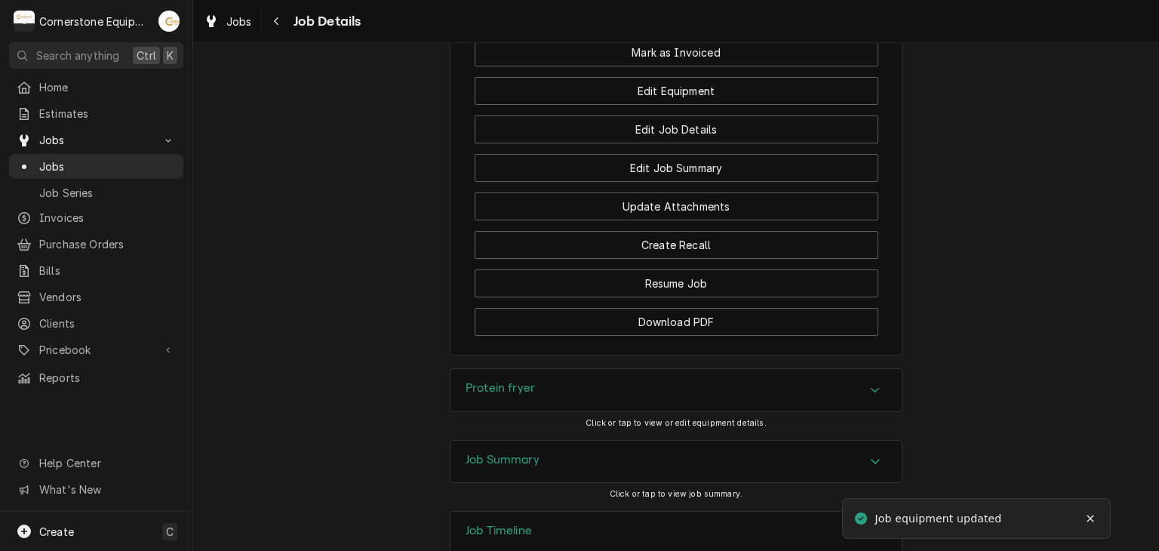
scroll to position [1526, 0]
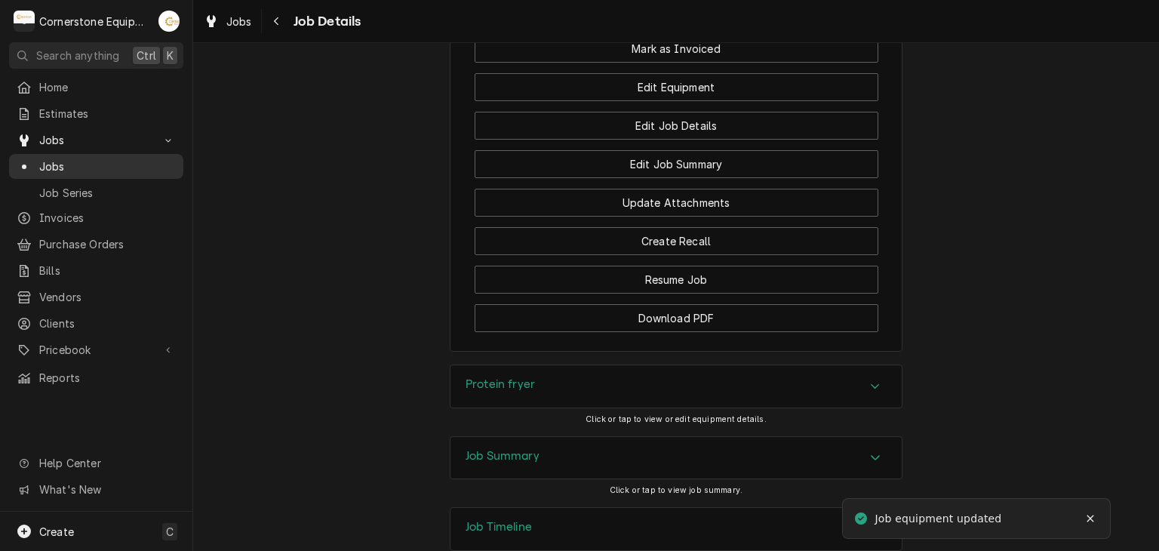
click at [115, 154] on link "Jobs" at bounding box center [96, 166] width 174 height 25
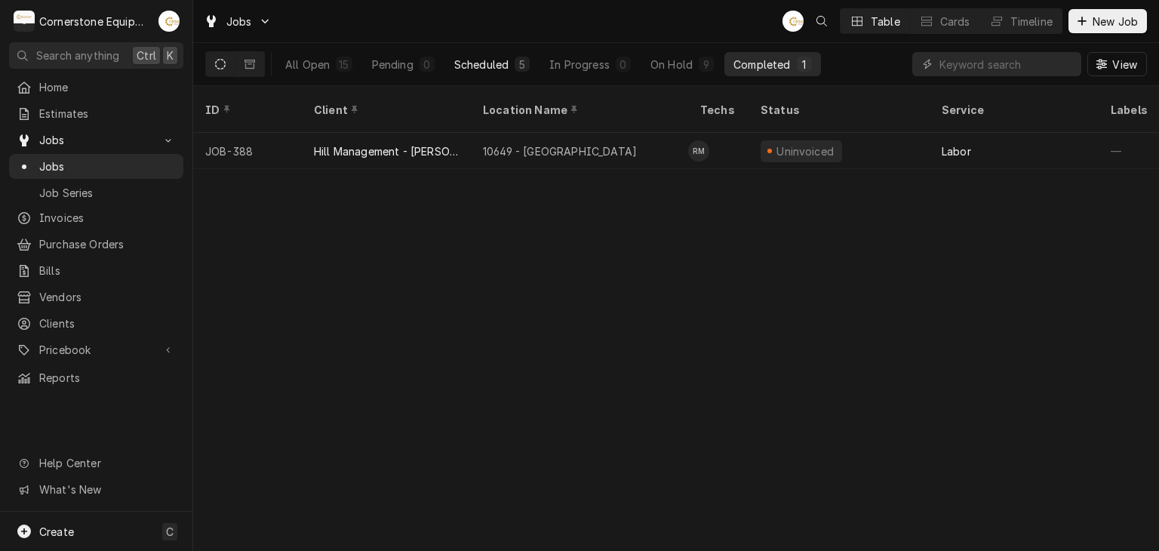
click at [490, 74] on button "Scheduled 5" at bounding box center [492, 64] width 94 height 24
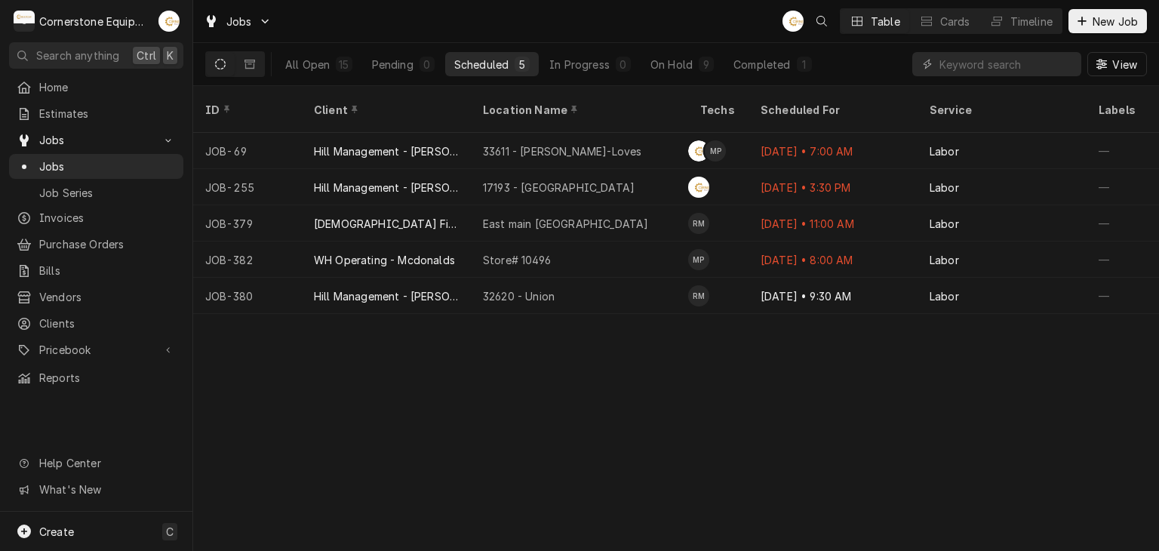
click at [435, 392] on div "ID Client Location Name Techs Scheduled For Service Labels Job Type Priority So…" at bounding box center [676, 318] width 966 height 465
click at [788, 59] on div "Completed" at bounding box center [762, 65] width 57 height 16
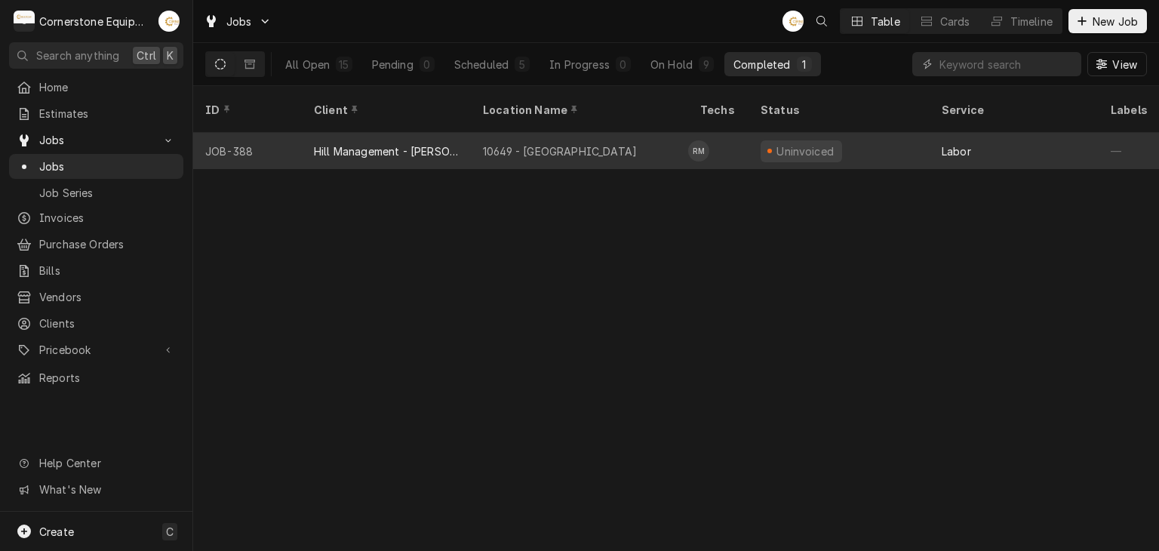
click at [604, 143] on div "10649 - Downtown Clinton" at bounding box center [560, 151] width 154 height 16
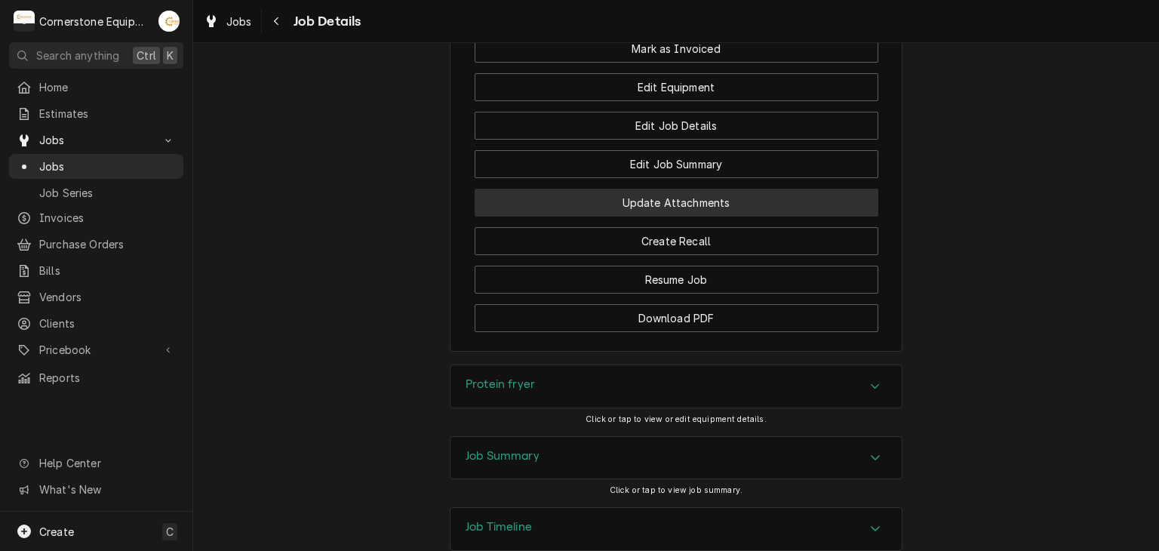
scroll to position [1224, 0]
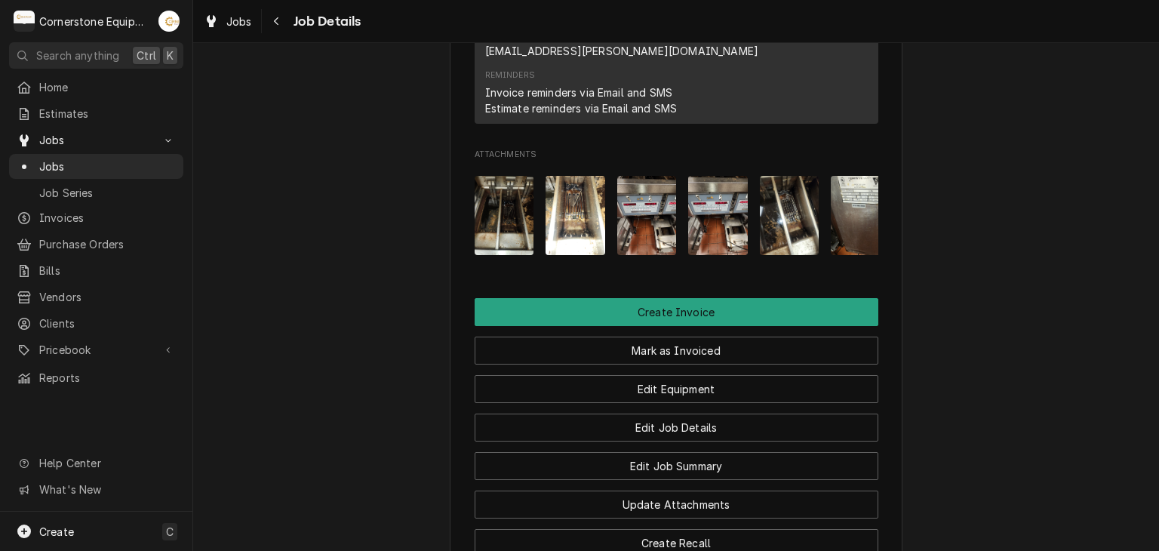
click at [839, 176] on img "Attachments" at bounding box center [861, 215] width 60 height 79
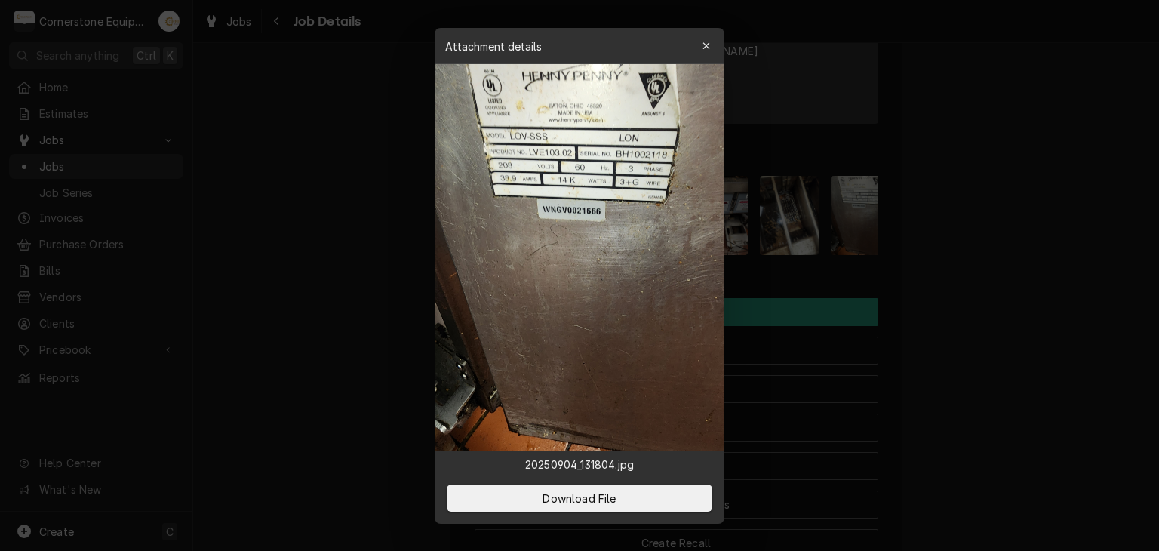
click at [983, 168] on div at bounding box center [579, 275] width 1159 height 551
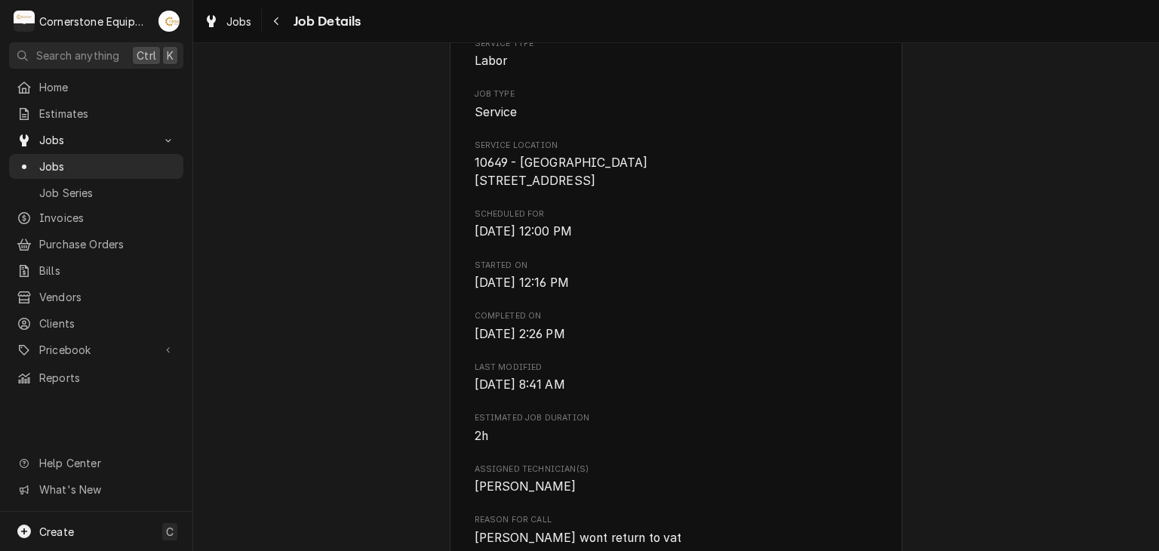
scroll to position [0, 0]
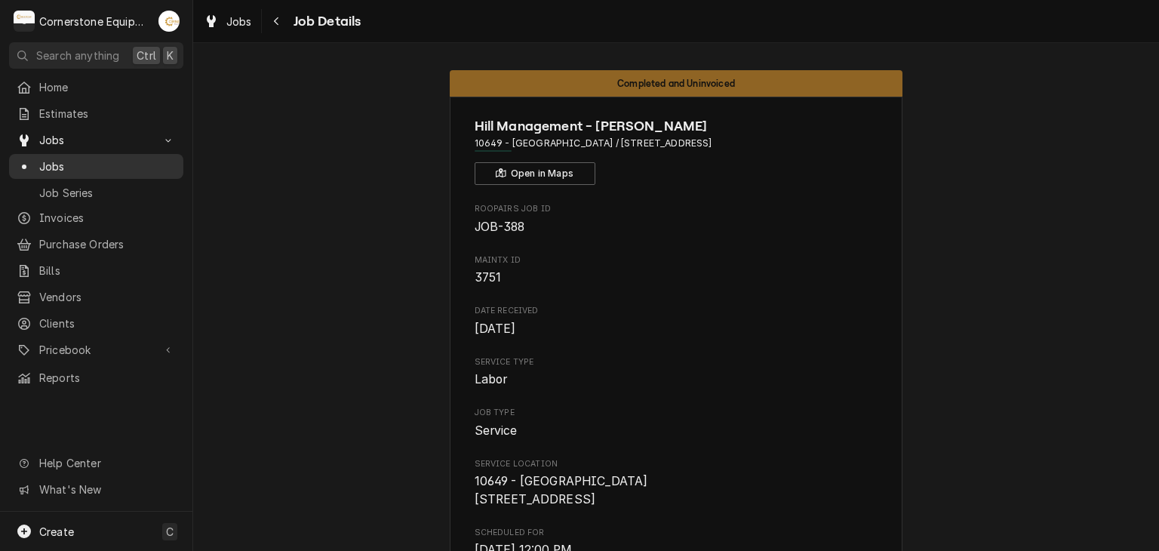
click at [92, 171] on link "Jobs" at bounding box center [96, 166] width 174 height 25
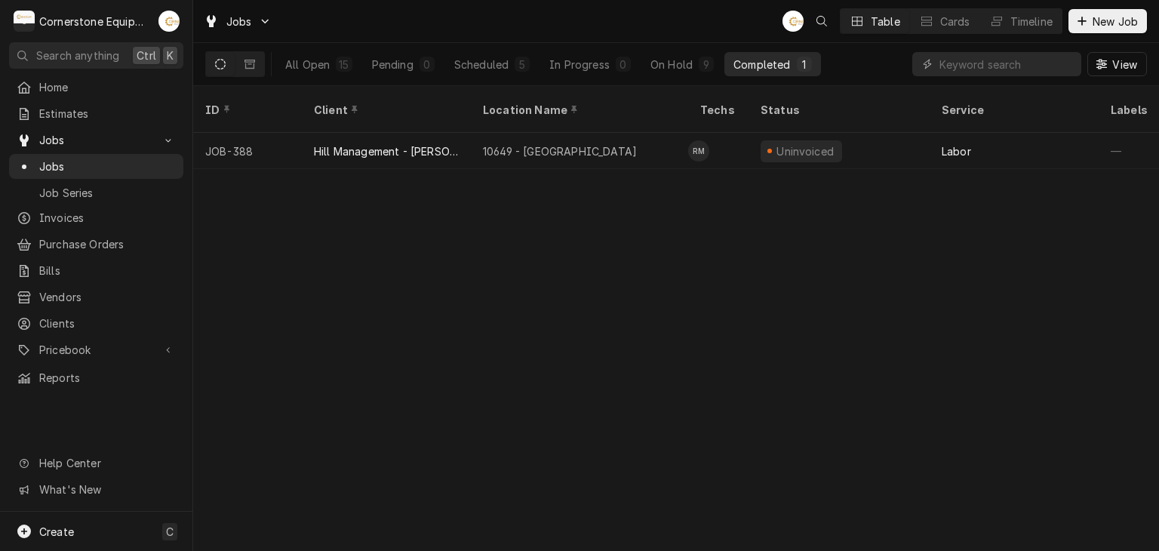
click at [678, 77] on div "All Open 15 Pending 0 Scheduled 5 In Progress 0 On Hold 9 Completed 1" at bounding box center [548, 64] width 545 height 42
click at [679, 65] on div "On Hold" at bounding box center [672, 65] width 42 height 16
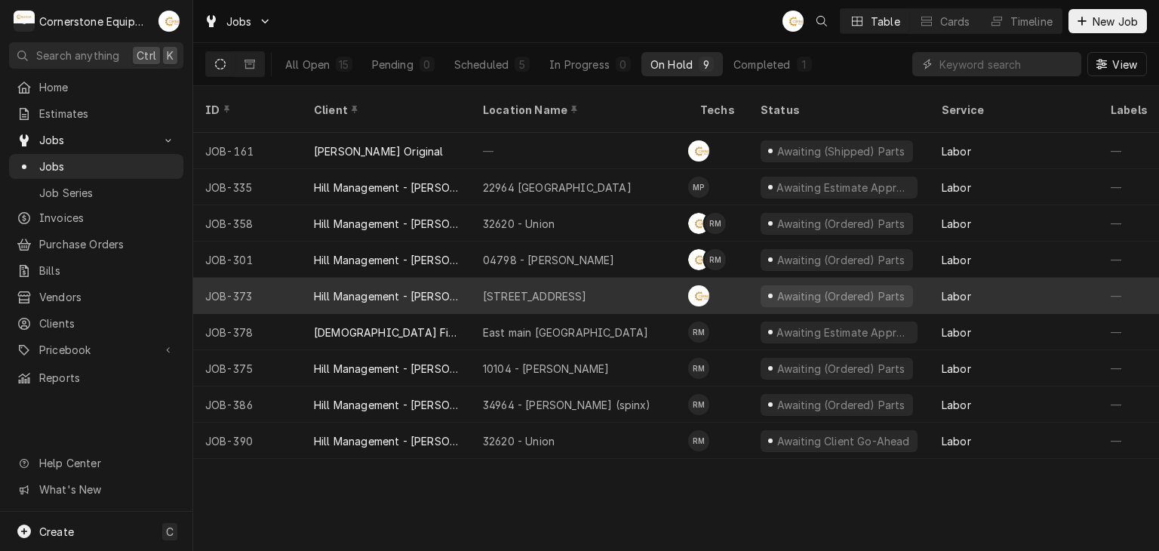
click at [616, 278] on div "[STREET_ADDRESS]" at bounding box center [579, 296] width 217 height 36
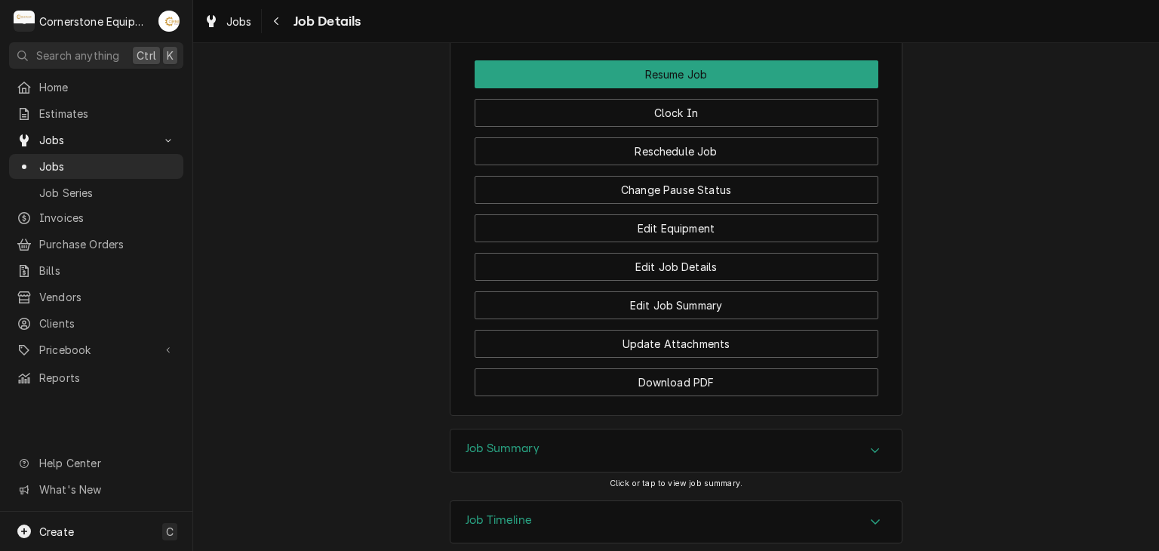
scroll to position [1445, 0]
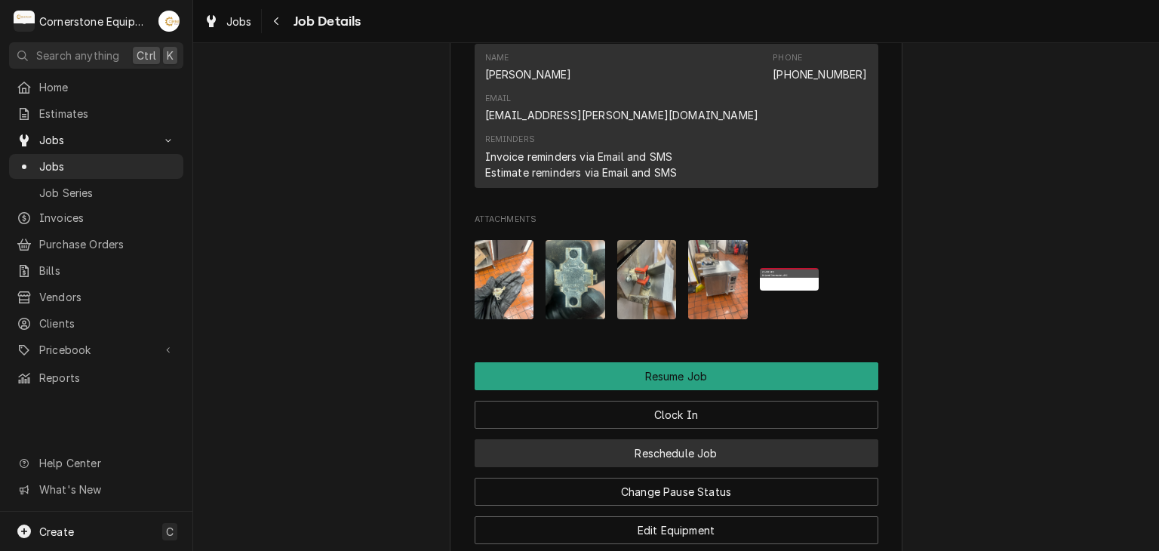
click at [661, 439] on button "Reschedule Job" at bounding box center [677, 453] width 404 height 28
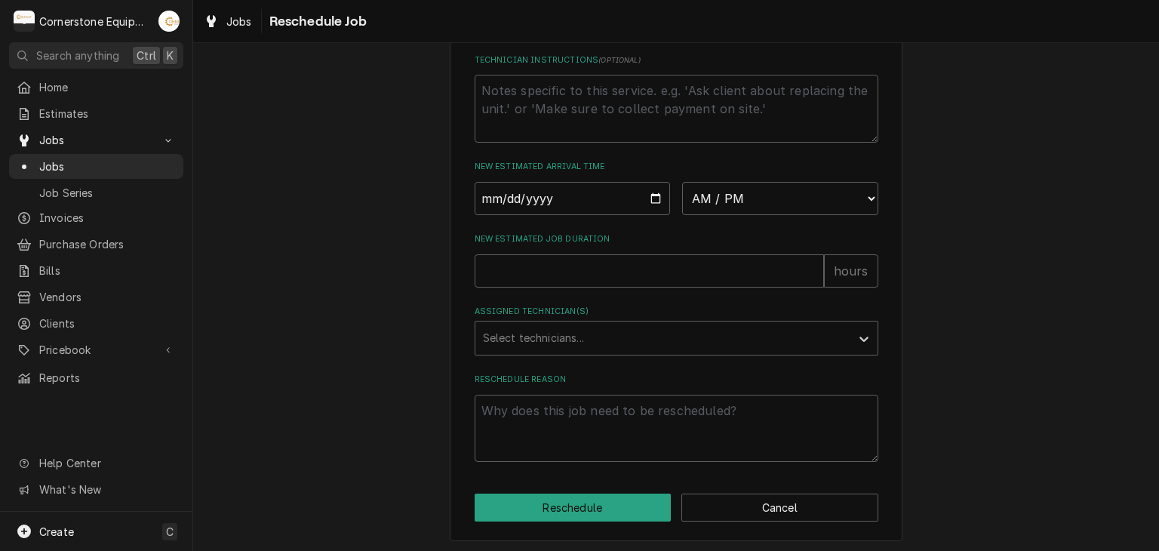
scroll to position [604, 0]
click at [651, 212] on input "Date" at bounding box center [573, 195] width 196 height 33
click at [649, 212] on input "Date" at bounding box center [573, 195] width 196 height 33
type textarea "x"
type input "2025-09-05"
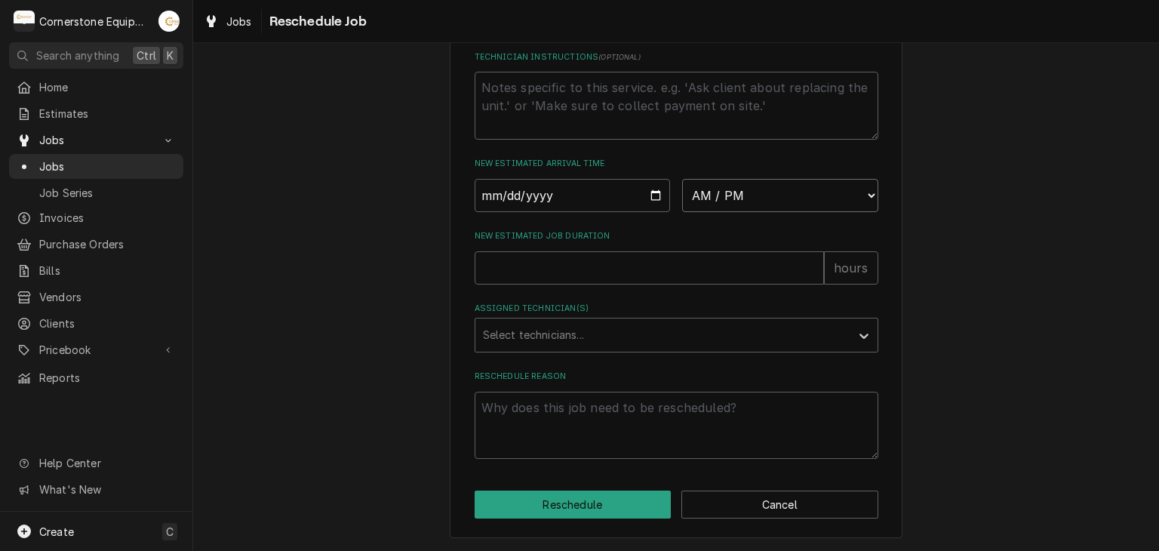
click at [697, 212] on select "AM / PM 6:00 AM 6:15 AM 6:30 AM 6:45 AM 7:00 AM 7:15 AM 7:30 AM 7:45 AM 8:00 AM…" at bounding box center [780, 195] width 196 height 33
select select "09:15:00"
click at [682, 202] on select "AM / PM 6:00 AM 6:15 AM 6:30 AM 6:45 AM 7:00 AM 7:15 AM 7:30 AM 7:45 AM 8:00 AM…" at bounding box center [780, 195] width 196 height 33
drag, startPoint x: 589, startPoint y: 330, endPoint x: 587, endPoint y: 301, distance: 28.7
click at [589, 315] on label "Assigned Technician(s)" at bounding box center [677, 309] width 404 height 12
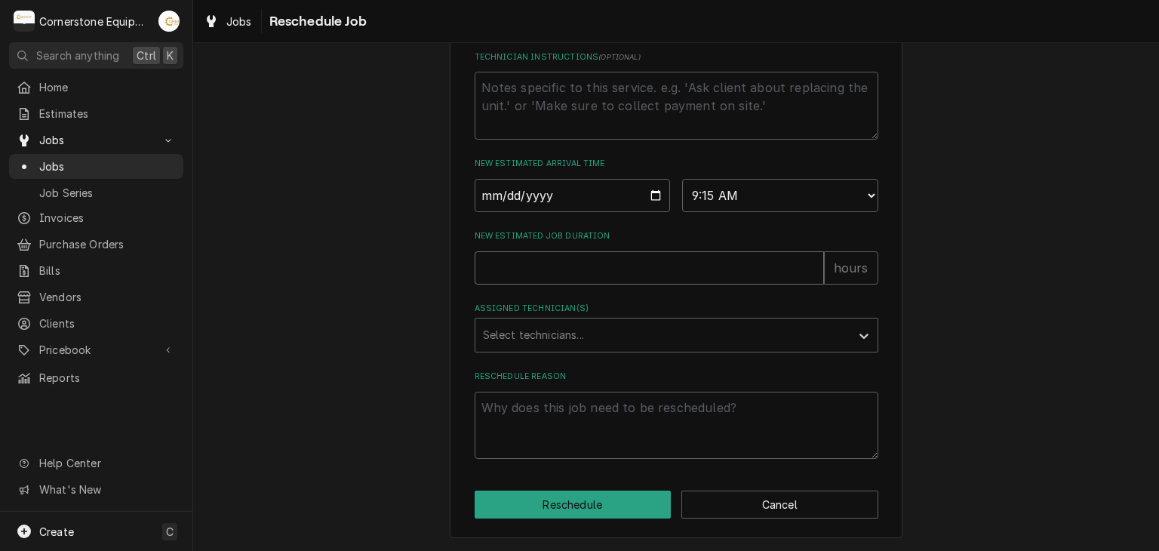
click at [587, 285] on input "New Estimated Job Duration" at bounding box center [649, 267] width 349 height 33
type textarea "x"
type input "1"
click at [522, 349] on div "Assigned Technician(s)" at bounding box center [663, 335] width 360 height 27
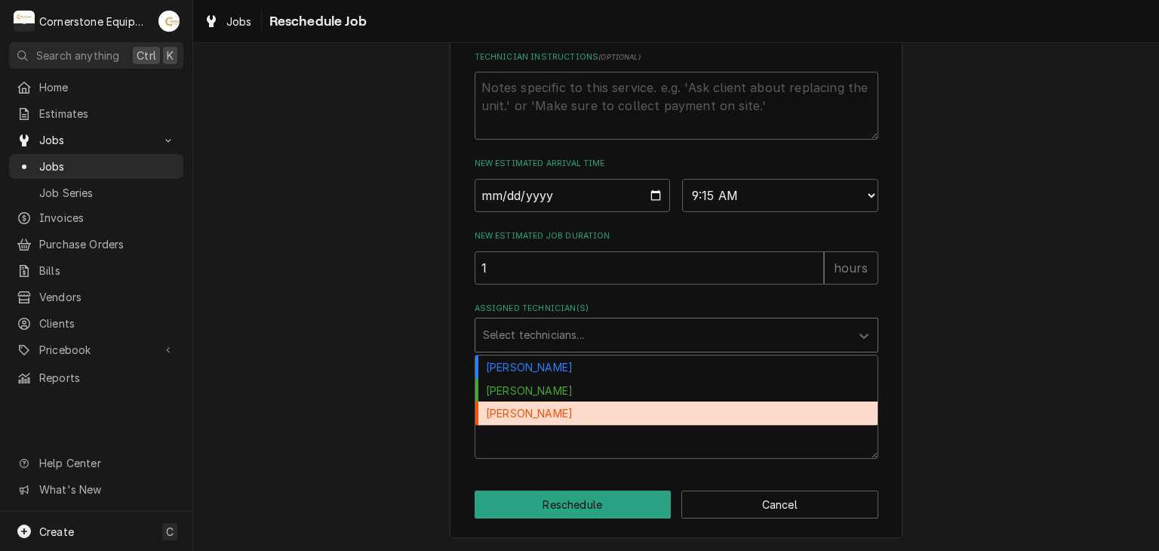
click at [531, 425] on div "Roberto Martinez" at bounding box center [676, 413] width 402 height 23
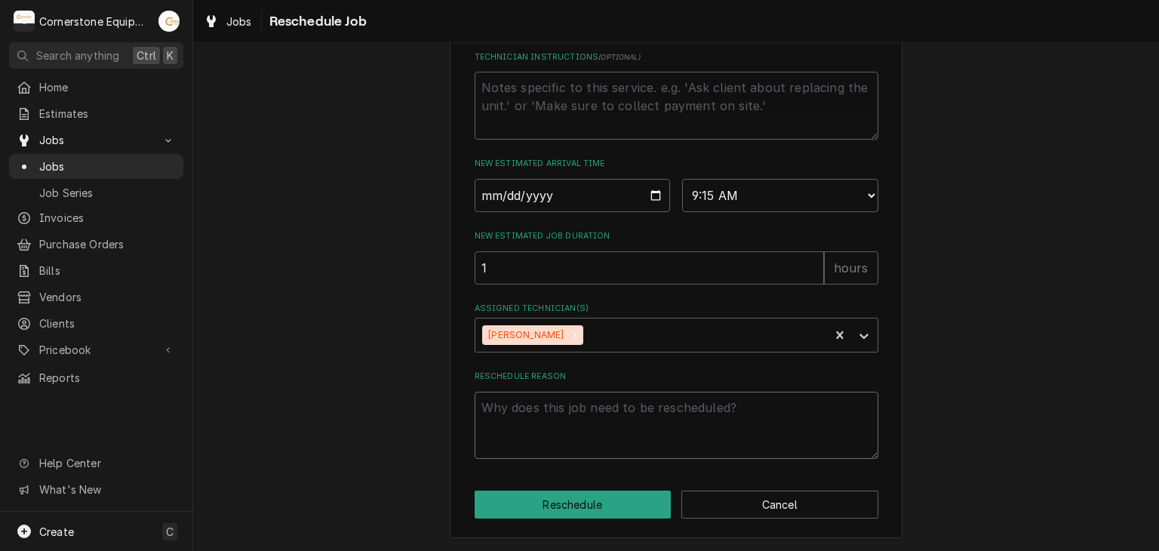
click at [597, 442] on textarea "Reschedule Reason" at bounding box center [677, 426] width 404 height 68
type textarea "x"
type textarea "M"
type textarea "x"
type textarea "Mo"
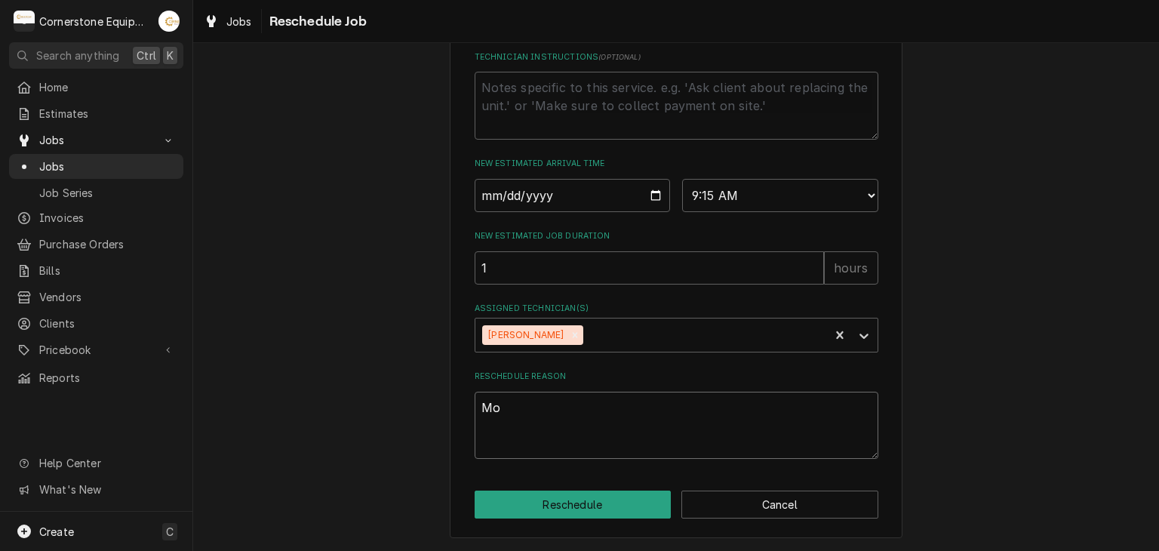
type textarea "x"
type textarea "Mov"
type textarea "x"
type textarea "Move"
type textarea "x"
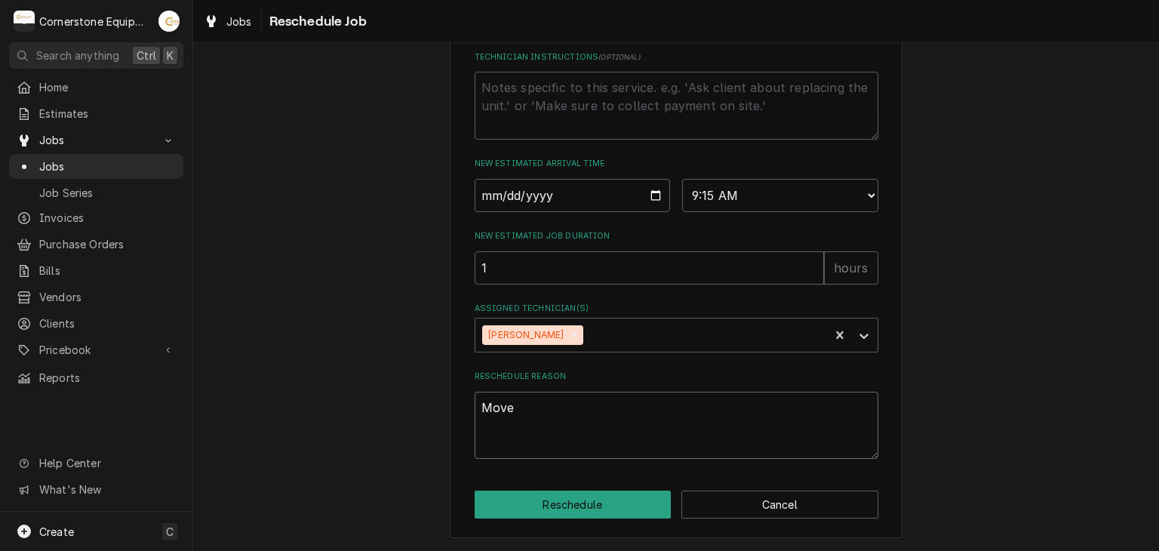
type textarea "Moved"
type textarea "x"
type textarea "Moved"
type textarea "x"
type textarea "Moved o"
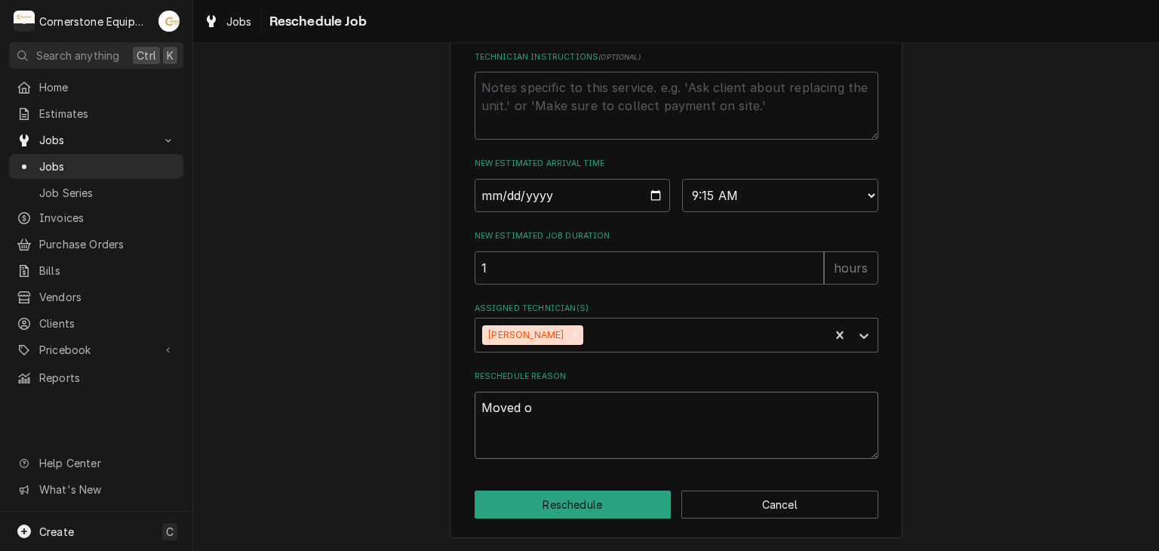
type textarea "x"
type textarea "Moved ov"
type textarea "x"
type textarea "Moved ove"
type textarea "x"
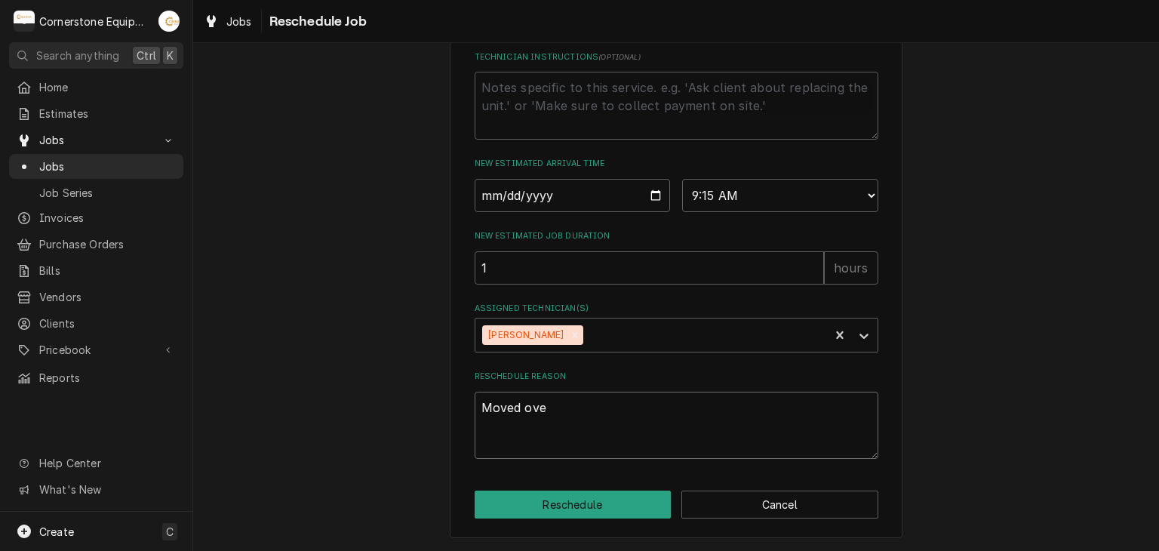
type textarea "Moved over"
type textarea "x"
type textarea "Moved over"
type textarea "x"
type textarea "Moved over t"
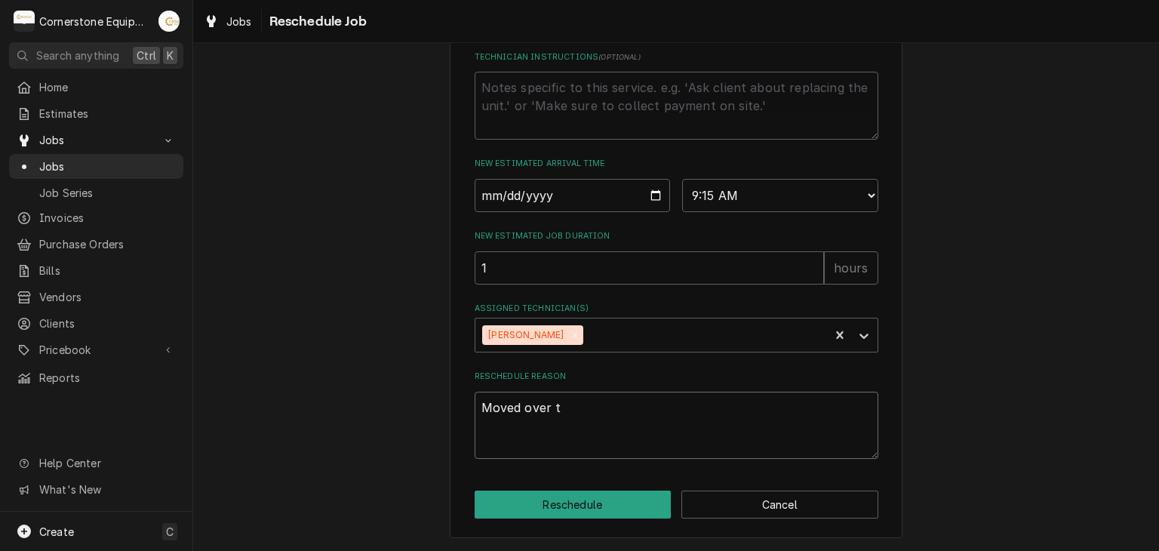
type textarea "x"
type textarea "Moved over to"
type textarea "x"
type textarea "Moved over to"
type textarea "x"
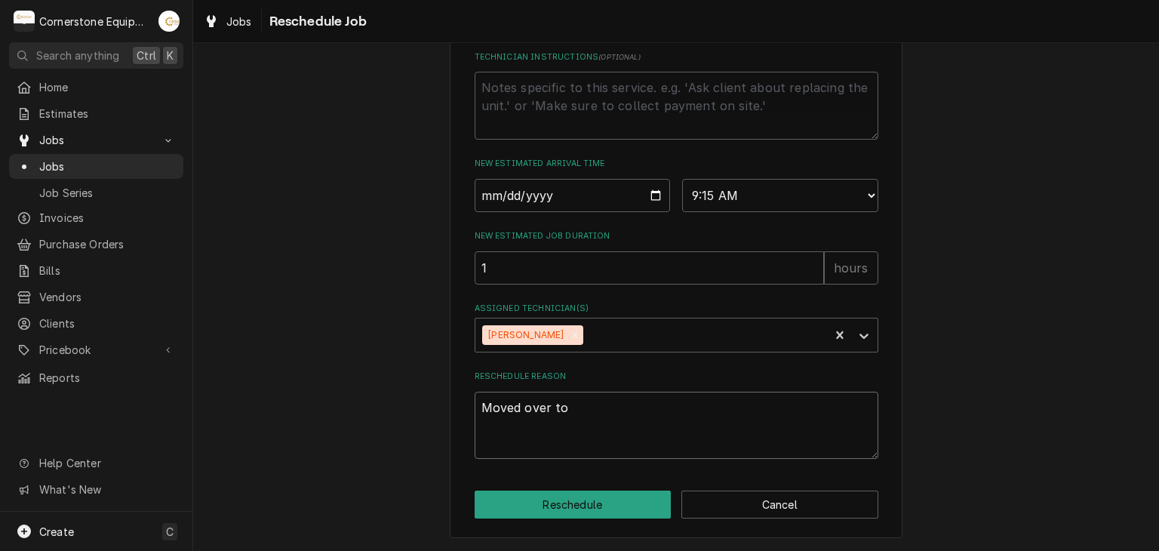
type textarea "Moved over to R"
type textarea "x"
type textarea "Moved over to Ro"
type textarea "x"
type textarea "Moved over to Rob"
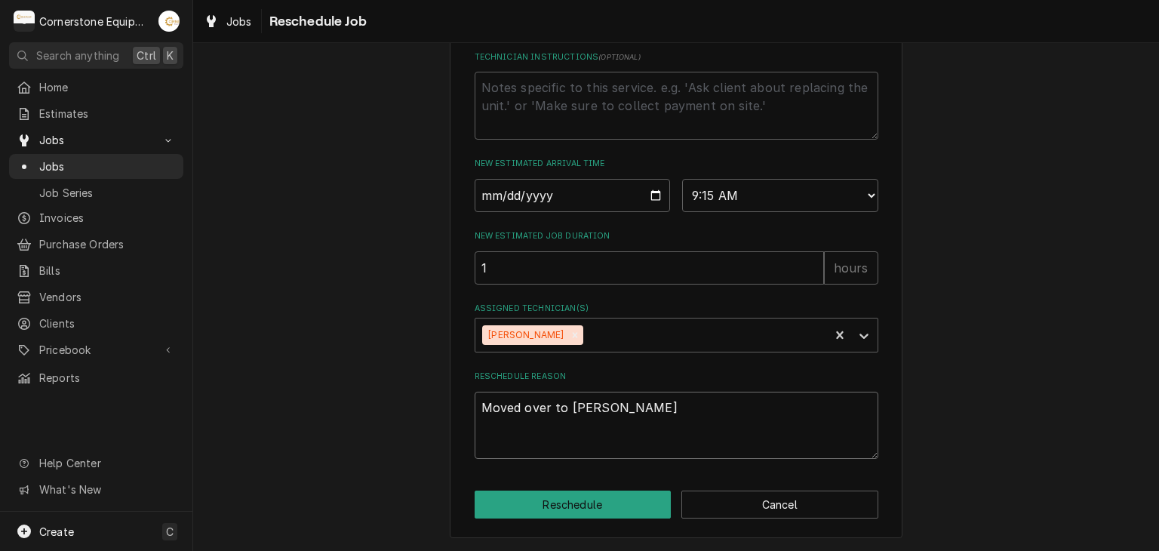
type textarea "x"
type textarea "Moved over to Robe"
type textarea "x"
type textarea "Moved over to Rober"
type textarea "x"
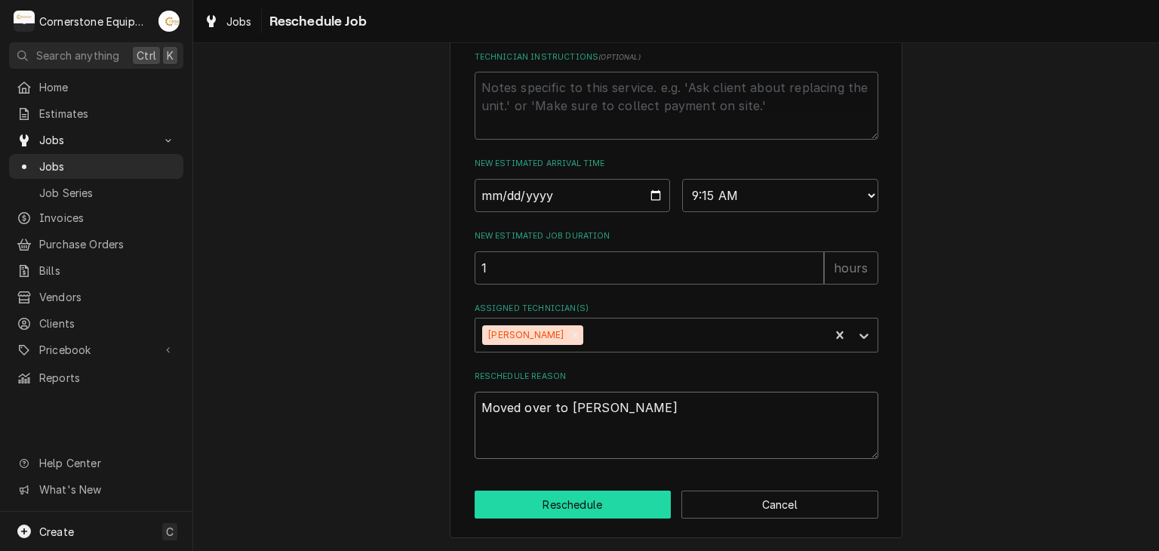
type textarea "Moved over to Robert"
click at [598, 518] on button "Reschedule" at bounding box center [573, 505] width 197 height 28
type textarea "x"
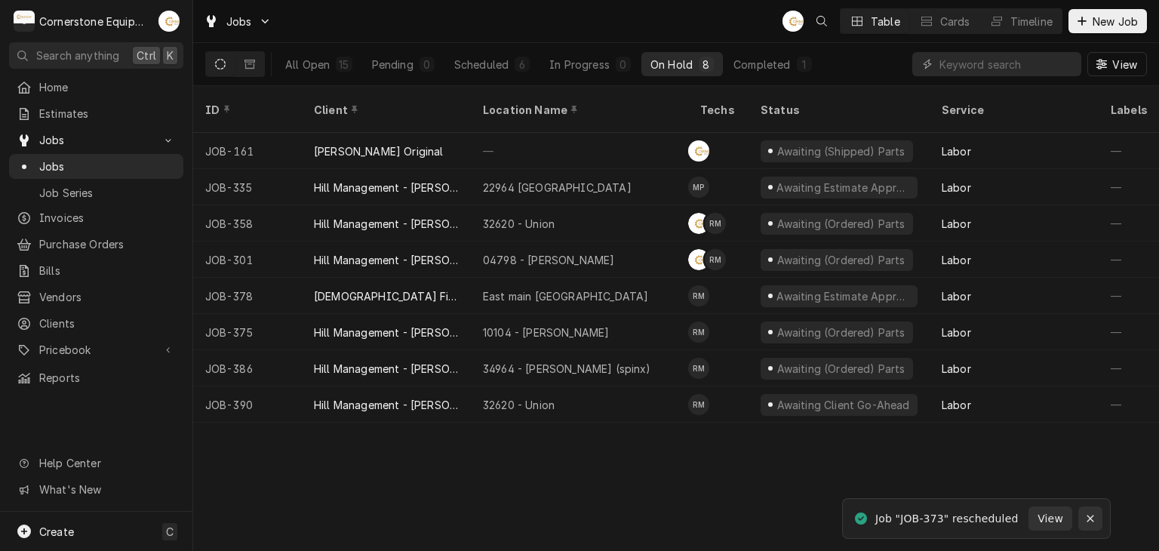
click at [1085, 520] on icon "Notifications alt+T" at bounding box center [1090, 518] width 11 height 11
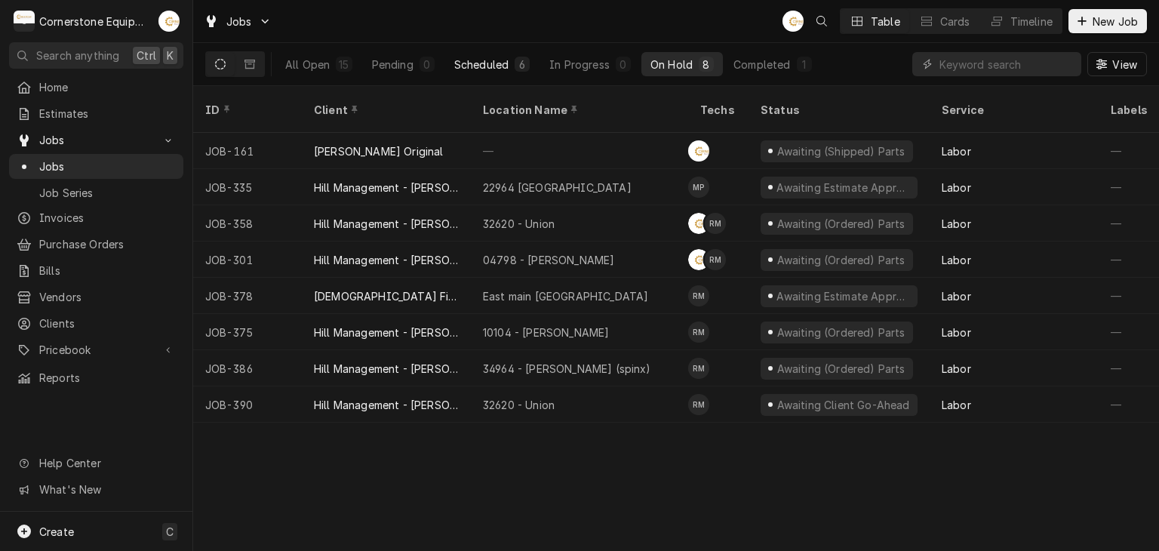
click at [515, 67] on div "6" at bounding box center [522, 64] width 15 height 15
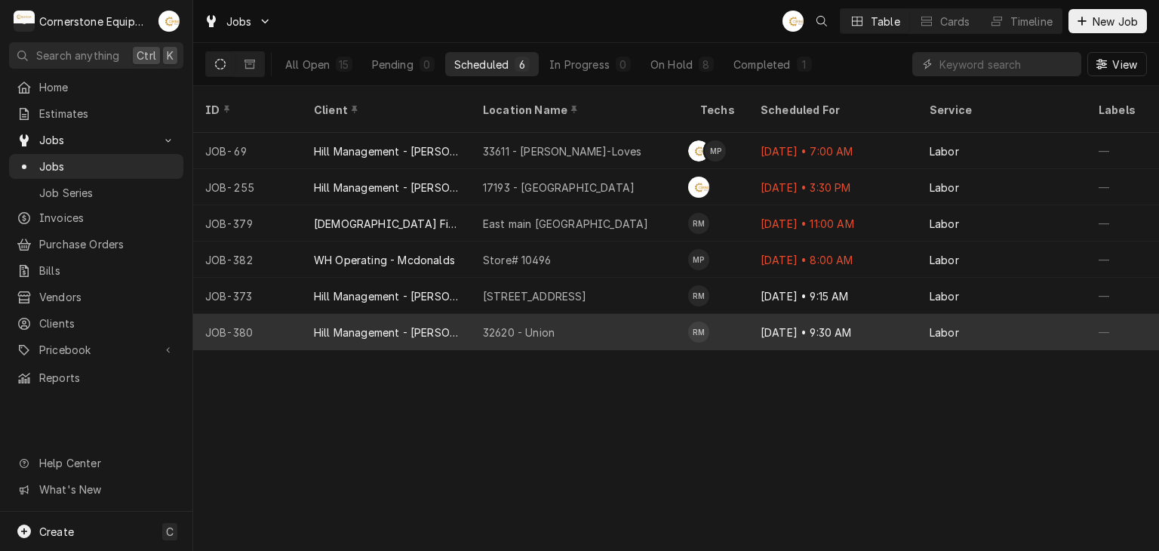
click at [549, 314] on div "32620 - Union" at bounding box center [579, 332] width 217 height 36
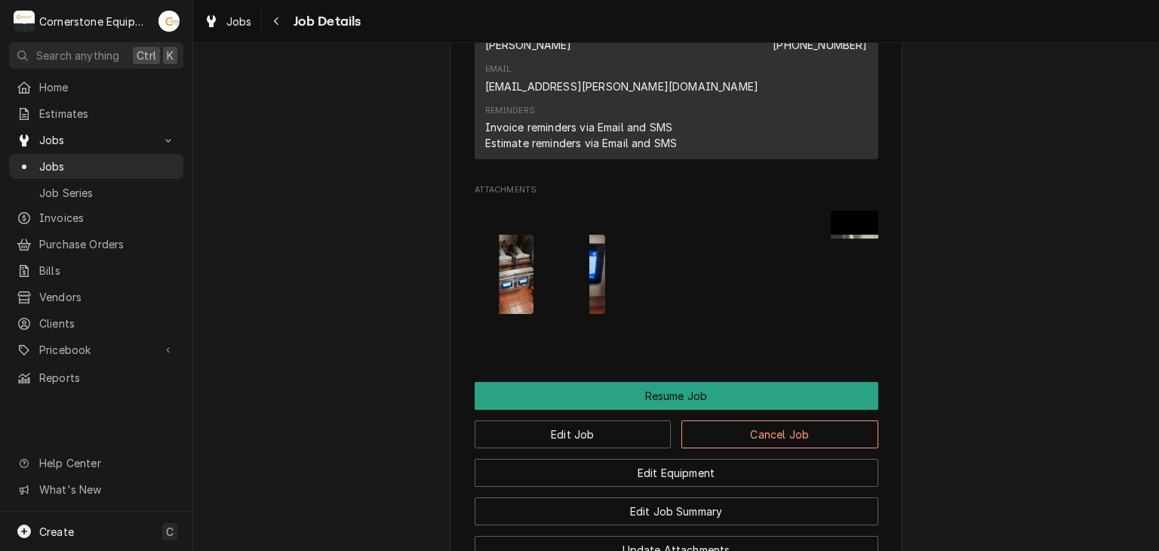
scroll to position [1762, 0]
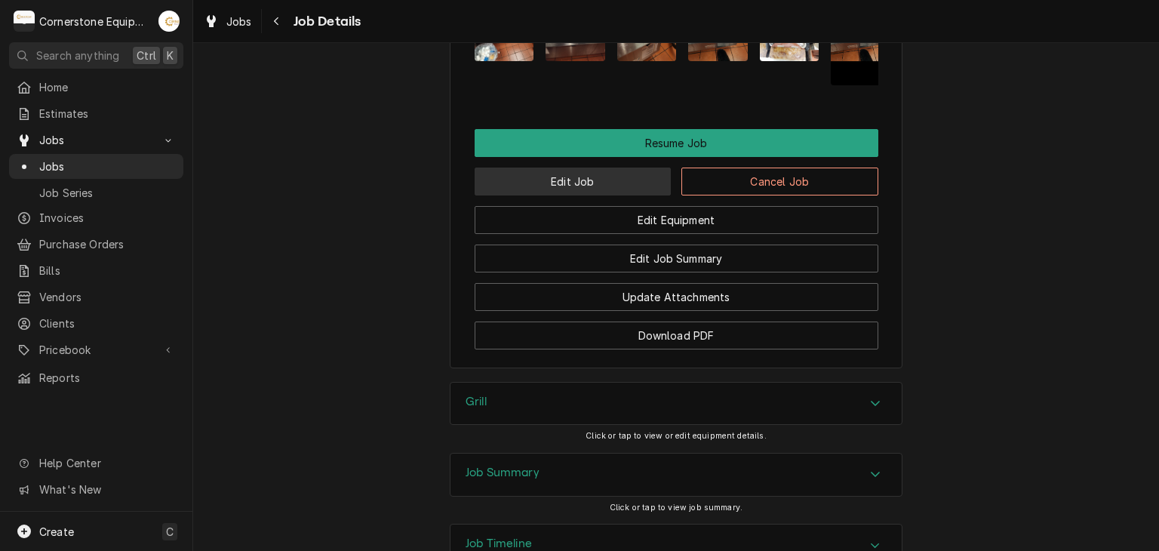
click at [607, 168] on button "Edit Job" at bounding box center [573, 182] width 197 height 28
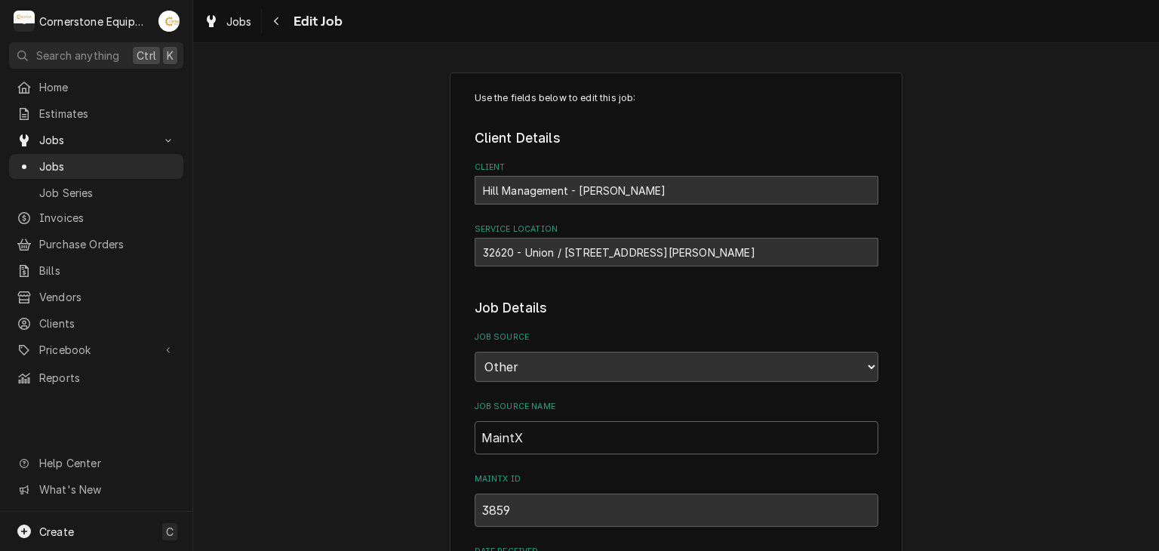
type textarea "x"
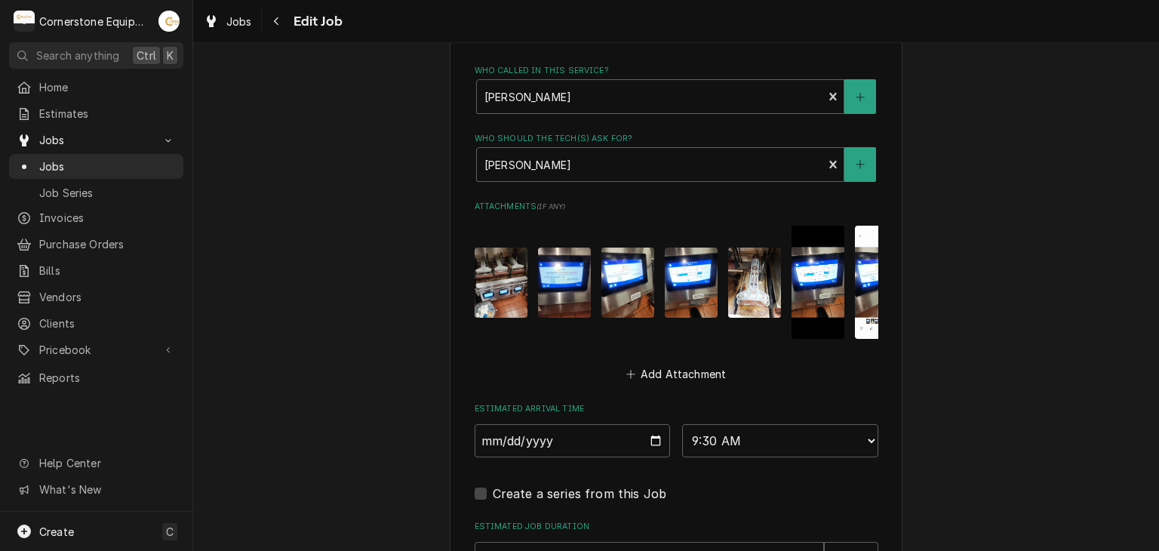
scroll to position [1398, 0]
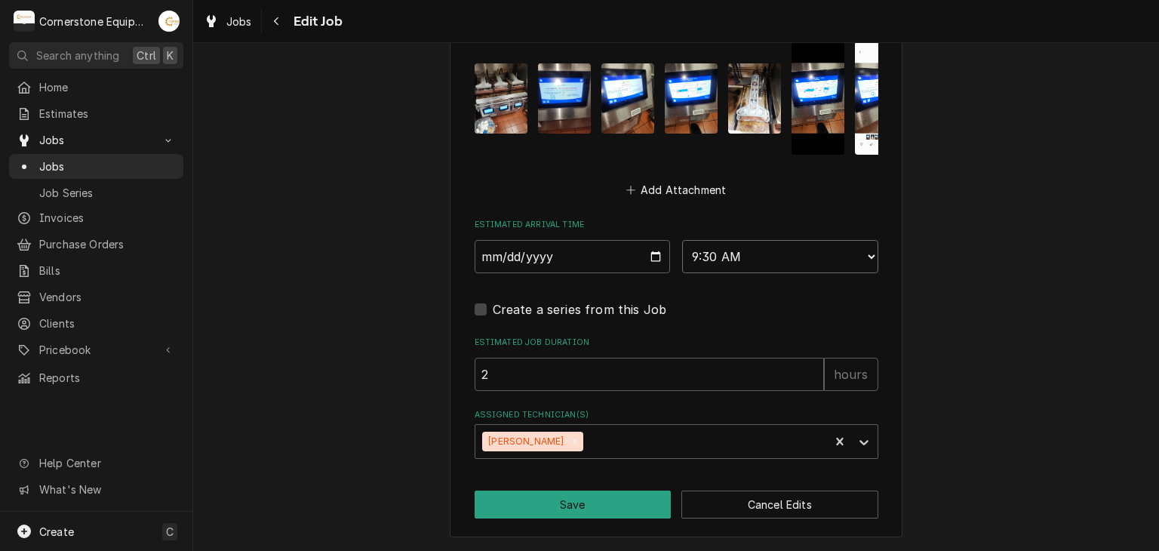
click at [745, 261] on select "AM / PM 6:00 AM 6:15 AM 6:30 AM 6:45 AM 7:00 AM 7:15 AM 7:30 AM 7:45 AM 8:00 AM…" at bounding box center [780, 256] width 196 height 33
select select "12:00:00"
click at [682, 240] on select "AM / PM 6:00 AM 6:15 AM 6:30 AM 6:45 AM 7:00 AM 7:15 AM 7:30 AM 7:45 AM 8:00 AM…" at bounding box center [780, 256] width 196 height 33
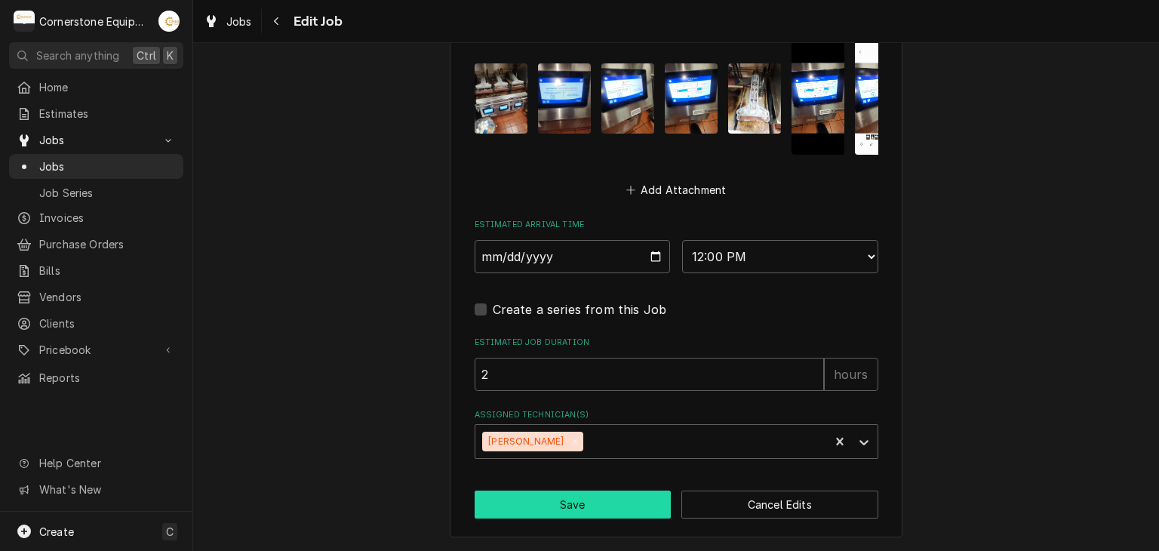
click at [608, 505] on button "Save" at bounding box center [573, 505] width 197 height 28
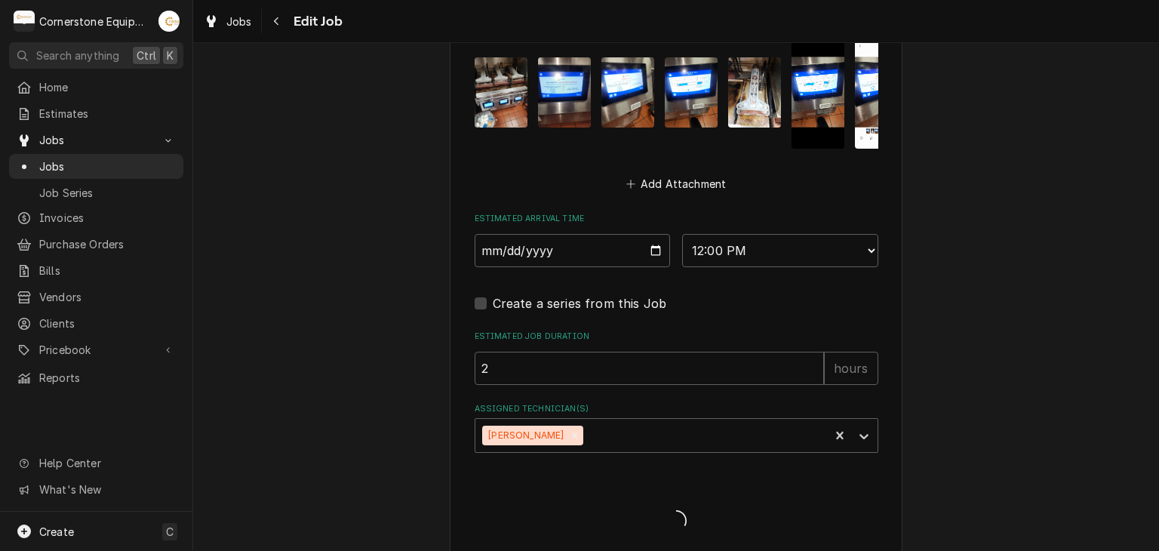
type textarea "x"
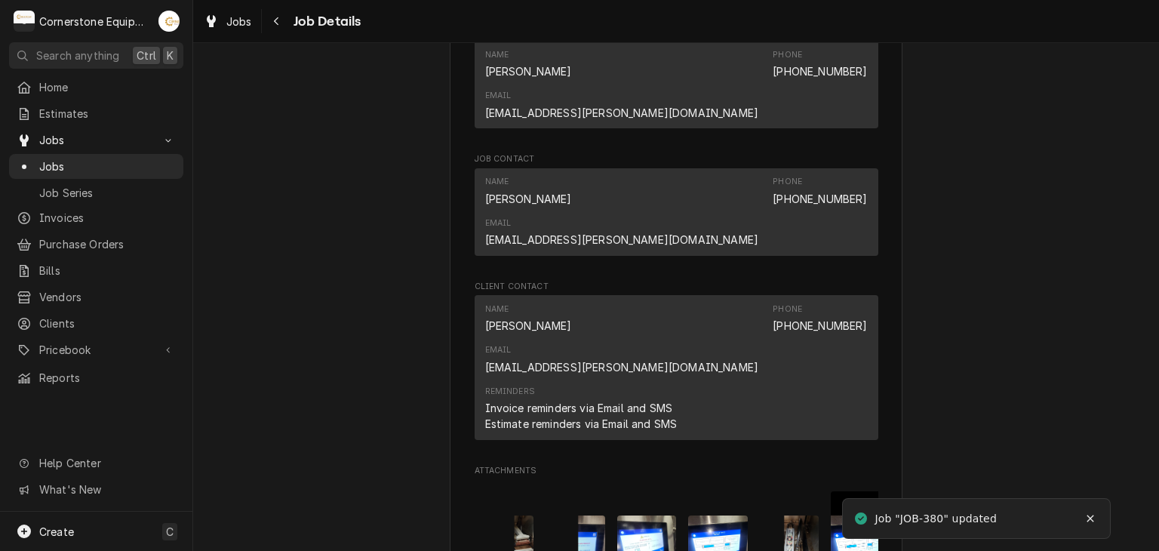
scroll to position [1762, 0]
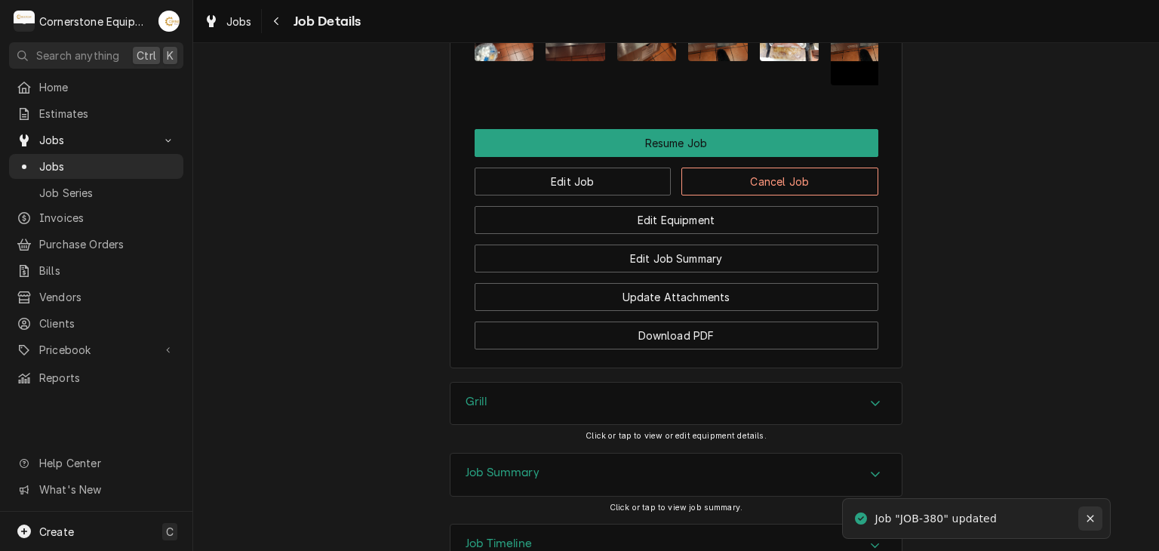
click at [1085, 511] on div "Notifications alt+T" at bounding box center [1090, 518] width 15 height 15
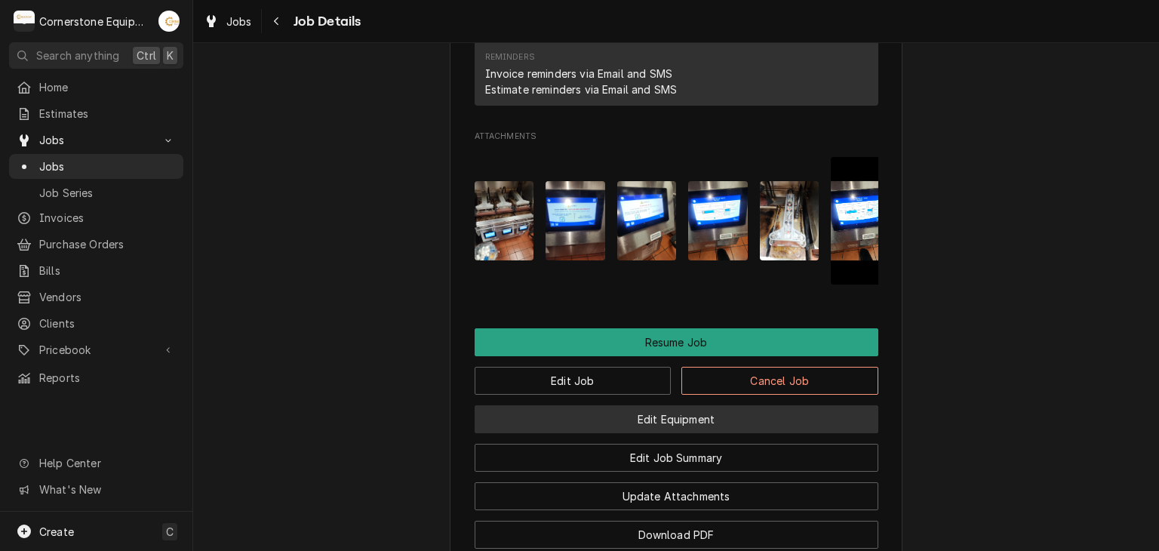
scroll to position [0, 0]
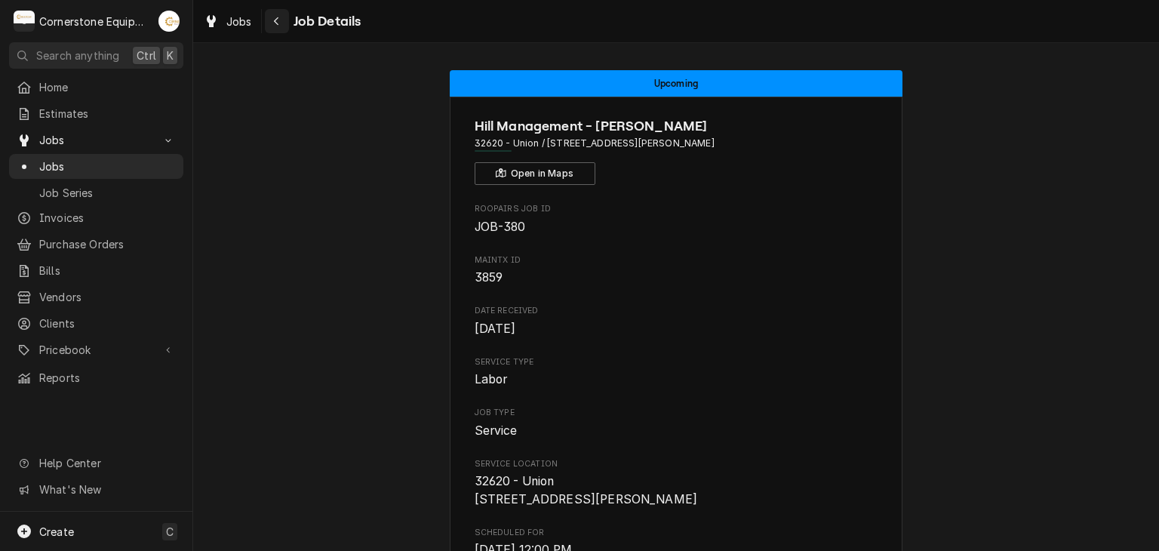
click at [287, 23] on button "Navigate back" at bounding box center [277, 21] width 24 height 24
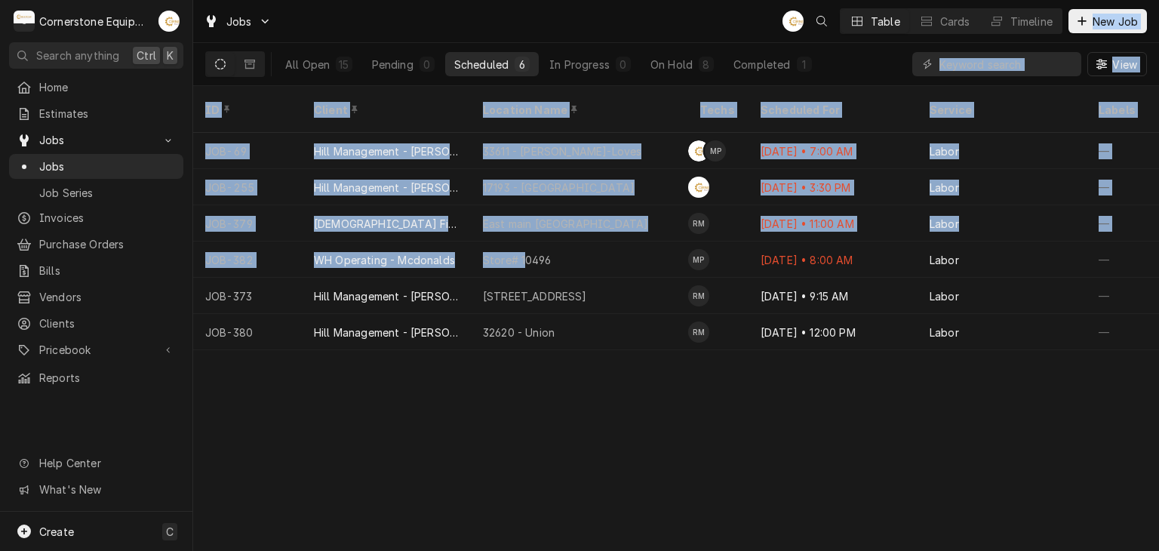
drag, startPoint x: 525, startPoint y: 243, endPoint x: 1158, endPoint y: -66, distance: 704.4
click at [1158, 0] on html "C Cornerstone Equipment Repair, LLC AB Search anything Ctrl K Home Estimates Jo…" at bounding box center [579, 275] width 1159 height 551
